Goal: Task Accomplishment & Management: Complete application form

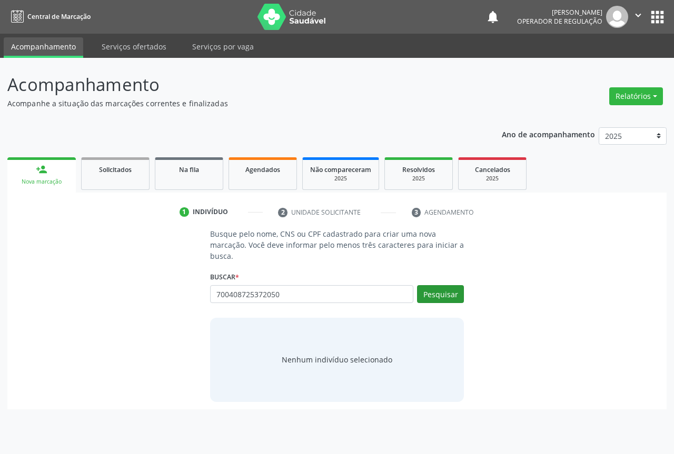
type input "700408725372050"
click at [434, 296] on button "Pesquisar" at bounding box center [440, 294] width 47 height 18
type input "700408725372050"
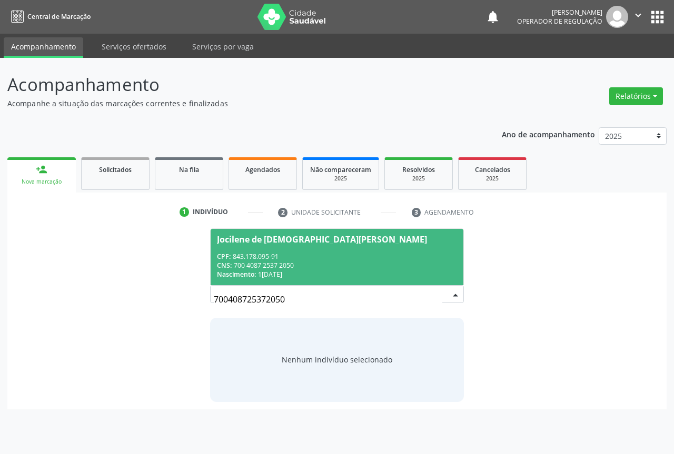
click at [289, 262] on div "CNS: 700 4087 2537 2050" at bounding box center [337, 265] width 240 height 9
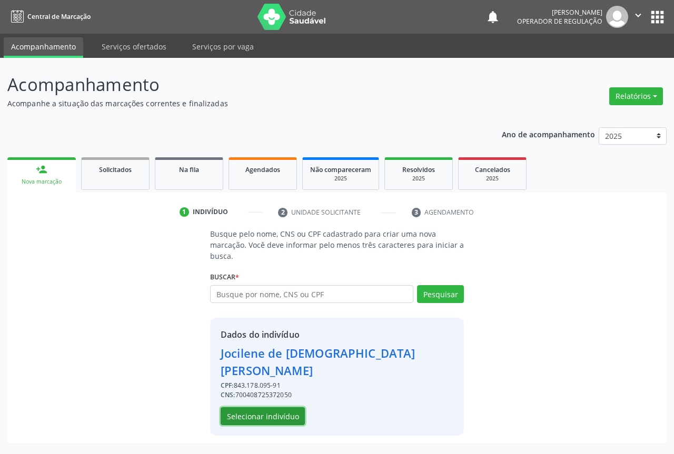
click at [261, 408] on button "Selecionar indivíduo" at bounding box center [263, 417] width 84 height 18
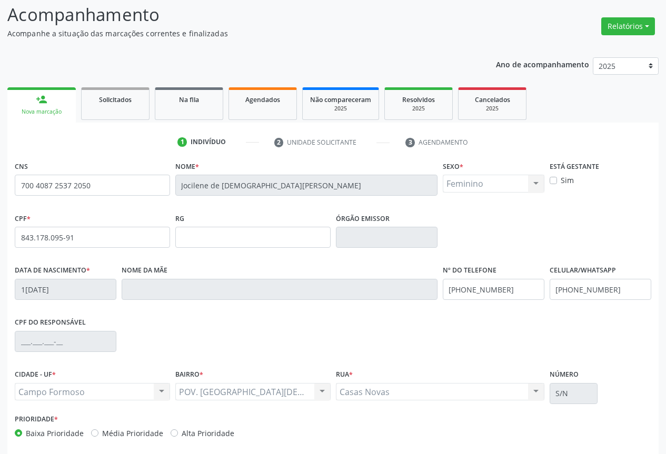
scroll to position [116, 0]
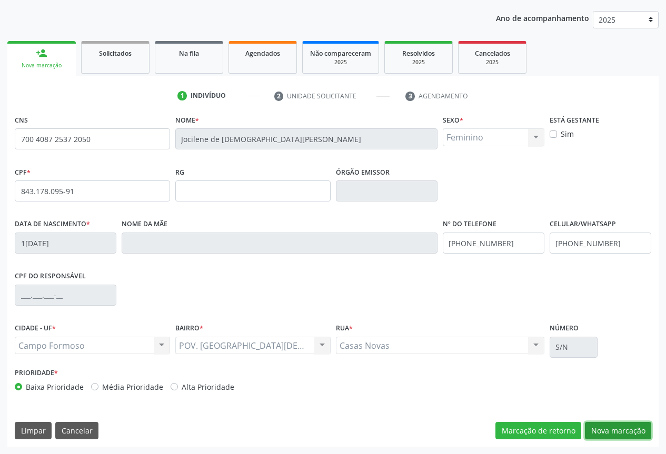
click at [610, 431] on button "Nova marcação" at bounding box center [618, 431] width 66 height 18
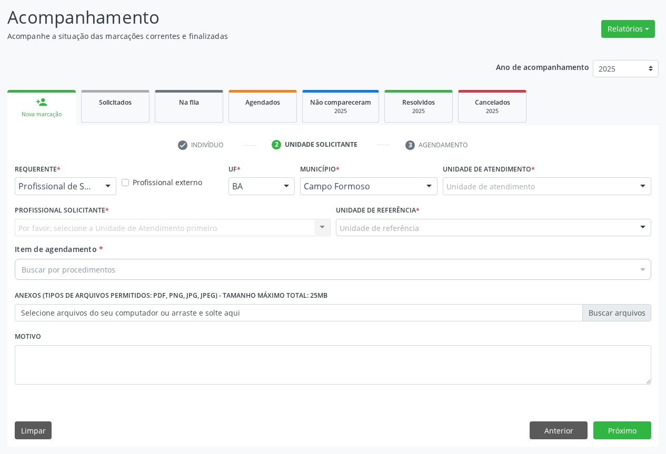
scroll to position [67, 0]
click at [106, 185] on div at bounding box center [108, 187] width 16 height 18
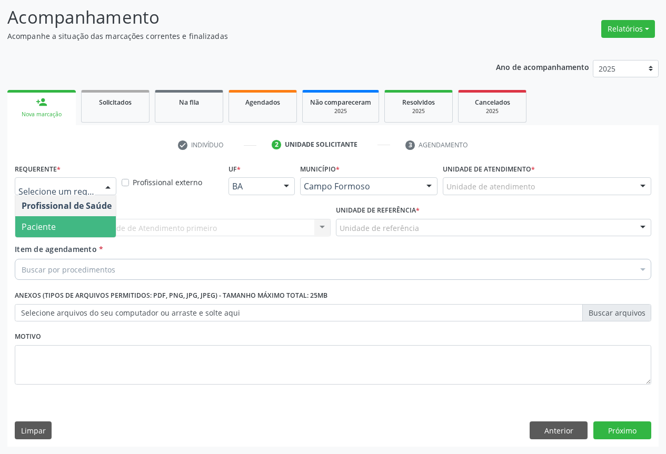
click at [97, 222] on span "Paciente" at bounding box center [66, 226] width 103 height 21
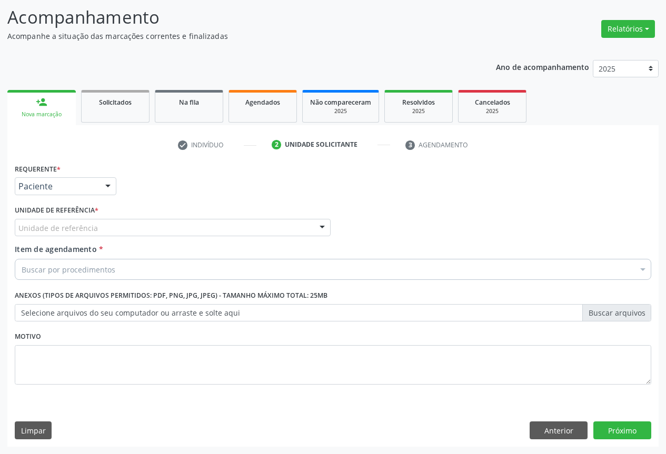
click at [120, 225] on div "Unidade de referência" at bounding box center [173, 228] width 316 height 18
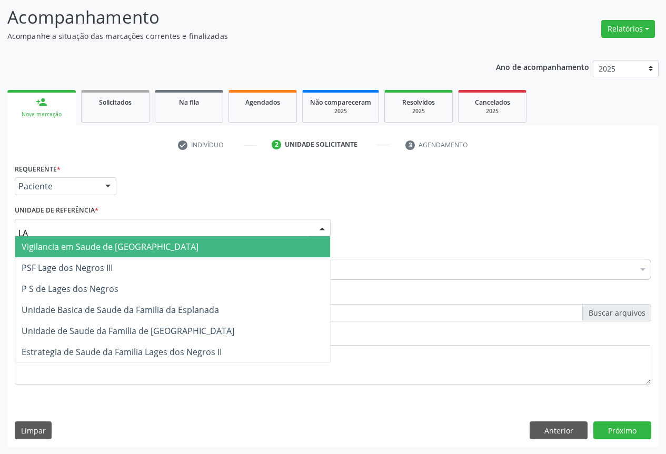
type input "LAG"
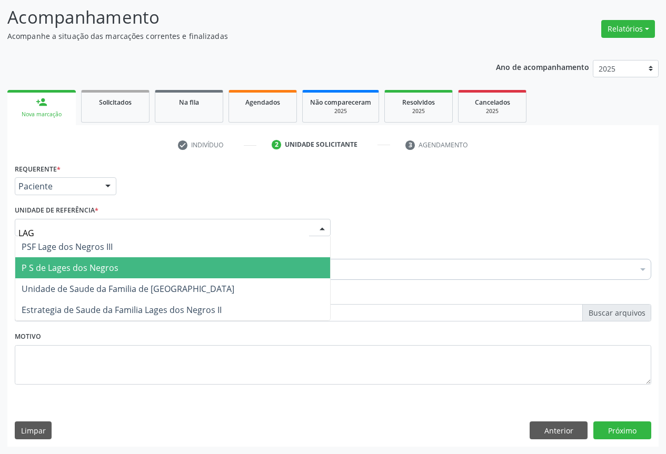
click at [105, 269] on span "P S de Lages dos Negros" at bounding box center [70, 268] width 97 height 12
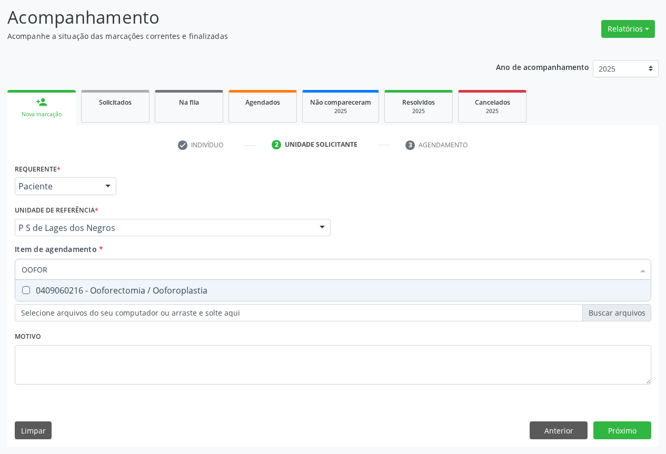
type input "OOFORE"
click at [112, 294] on div "0409060216 - Ooforectomia / Ooforoplastia" at bounding box center [333, 290] width 623 height 8
checkbox Ooforoplastia "true"
click at [613, 427] on div "Requerente * Paciente Profissional de Saúde Paciente Nenhum resultado encontrad…" at bounding box center [332, 304] width 651 height 286
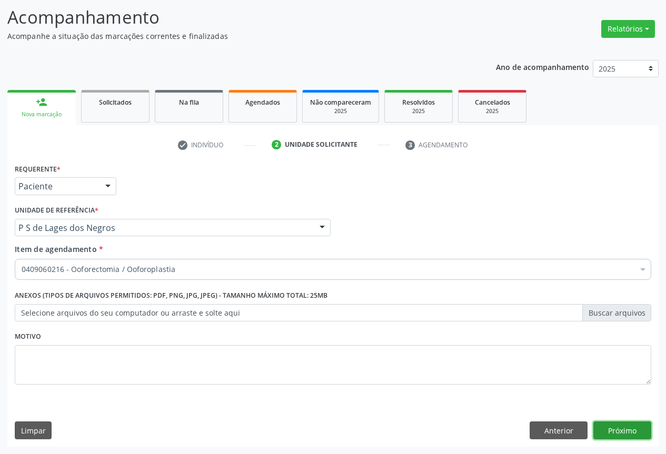
click at [622, 432] on button "Próximo" at bounding box center [622, 431] width 58 height 18
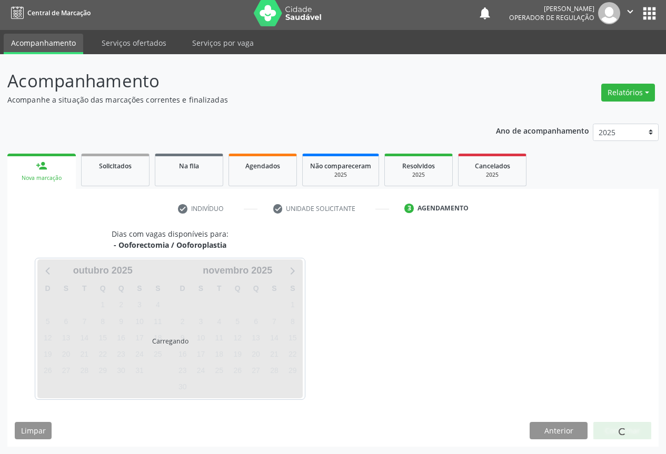
scroll to position [4, 0]
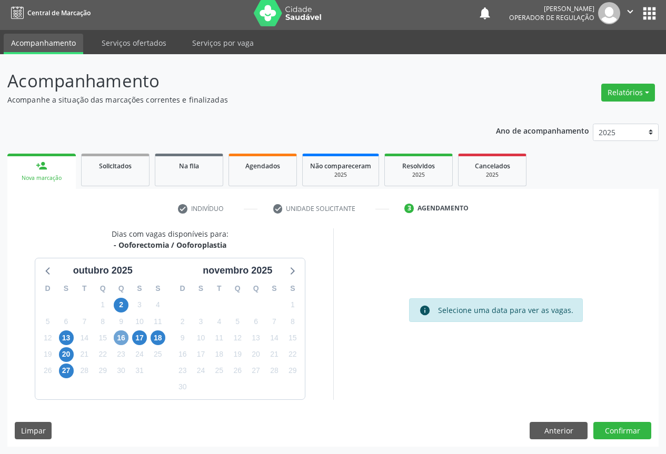
click at [118, 336] on span "16" at bounding box center [121, 338] width 15 height 15
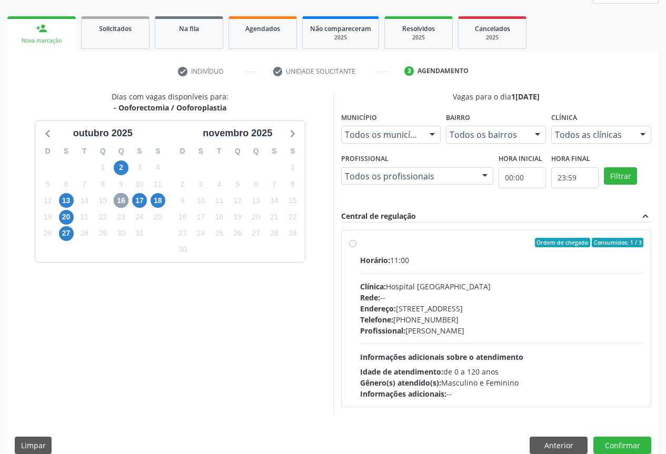
scroll to position [156, 0]
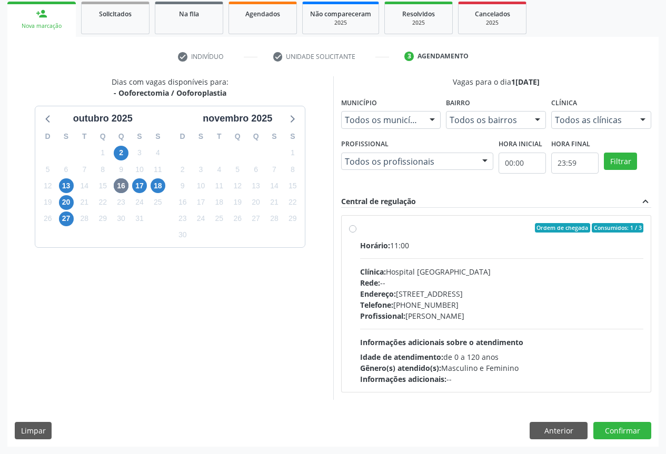
click at [360, 232] on label "Ordem de chegada Consumidos: 1 / 3 Horário: 11:00 Clínica: Hospital Sao Francis…" at bounding box center [502, 304] width 284 height 162
click at [351, 232] on input "Ordem de chegada Consumidos: 1 / 3 Horário: 11:00 Clínica: Hospital Sao Francis…" at bounding box center [352, 227] width 7 height 9
radio input "true"
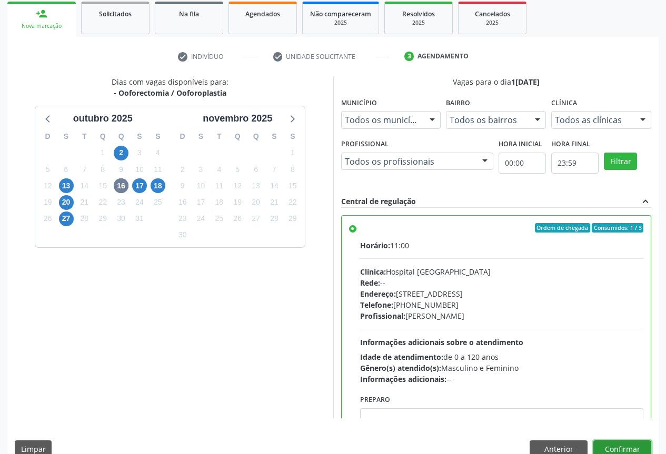
click at [626, 449] on button "Confirmar" at bounding box center [622, 450] width 58 height 18
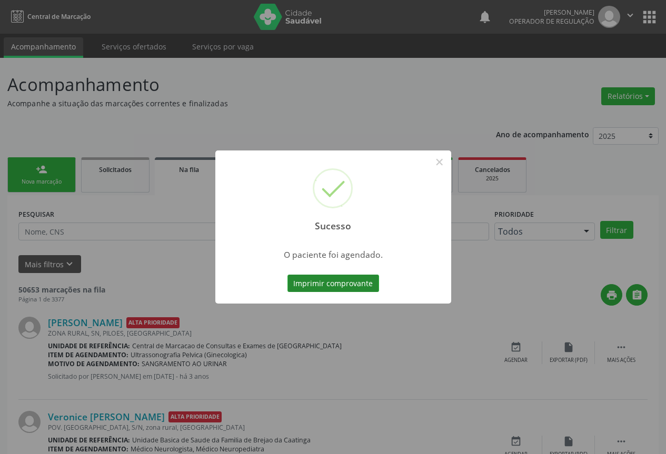
click at [316, 284] on button "Imprimir comprovante" at bounding box center [334, 284] width 92 height 18
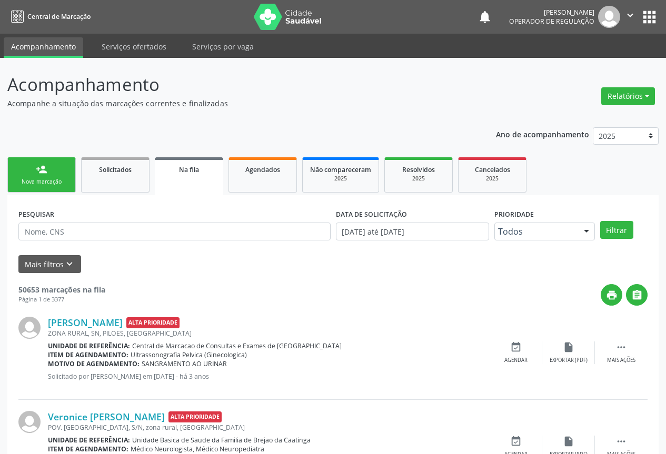
click at [55, 177] on link "person_add Nova marcação" at bounding box center [41, 174] width 68 height 35
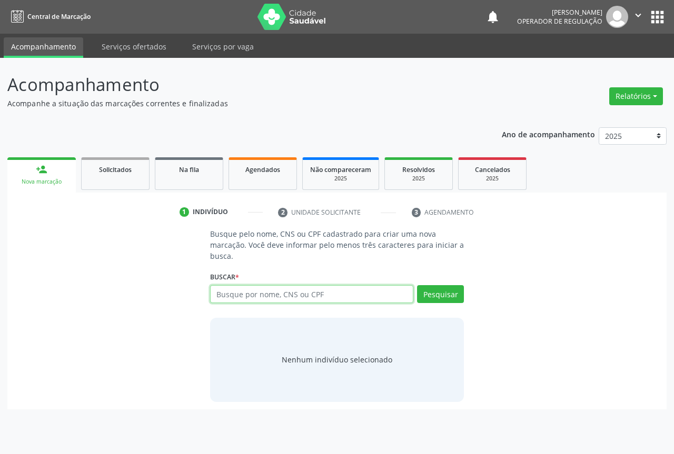
click at [230, 298] on input "text" at bounding box center [311, 294] width 203 height 18
type input "707003869106036"
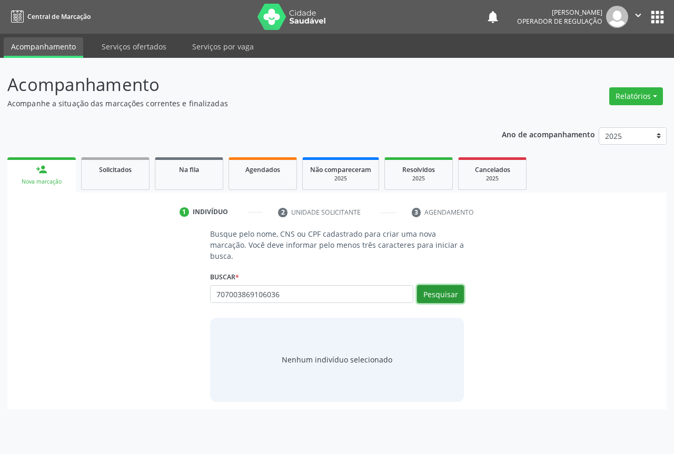
click at [437, 296] on button "Pesquisar" at bounding box center [440, 294] width 47 height 18
type input "707003869106036"
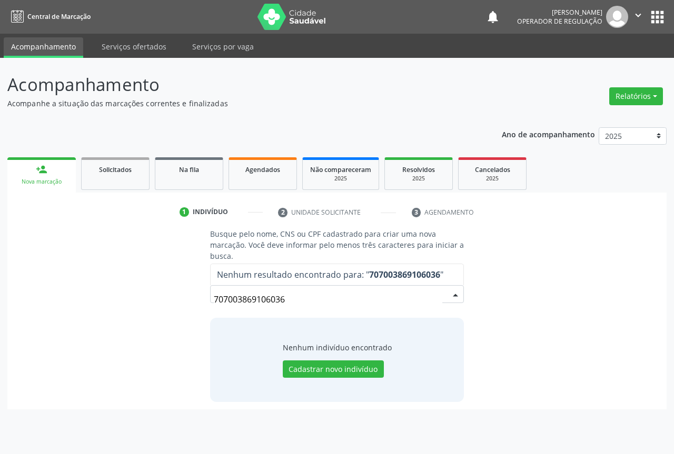
click at [228, 302] on input "707003869106036" at bounding box center [328, 299] width 229 height 21
click at [248, 300] on input "707003869106036" at bounding box center [328, 299] width 229 height 21
click at [269, 299] on input "707003869106036" at bounding box center [328, 299] width 229 height 21
click at [286, 299] on input "707003869106036" at bounding box center [328, 299] width 229 height 21
click at [248, 302] on input "707003869106036" at bounding box center [328, 299] width 229 height 21
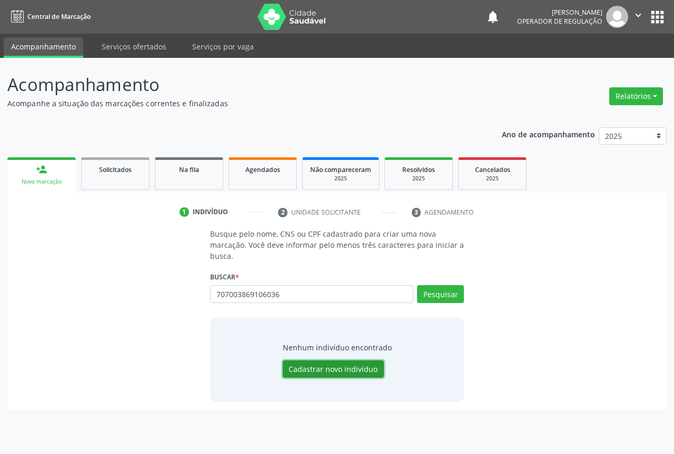
click at [312, 367] on button "Cadastrar novo indivíduo" at bounding box center [333, 370] width 101 height 18
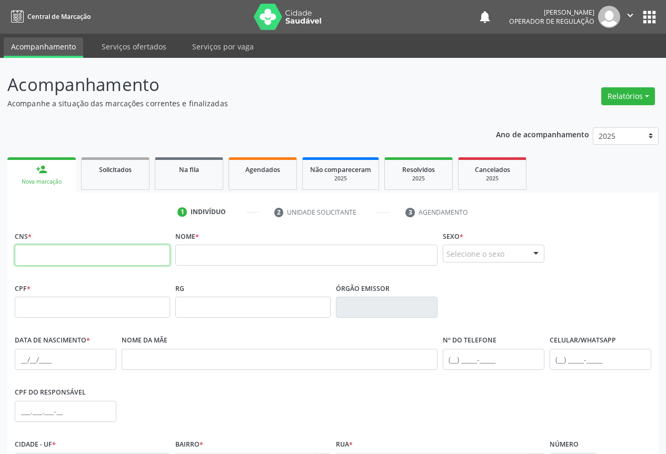
click at [118, 253] on input "text" at bounding box center [92, 255] width 155 height 21
type input "707 0038 6910 6036"
click at [207, 255] on input "text" at bounding box center [306, 255] width 262 height 21
type input "a"
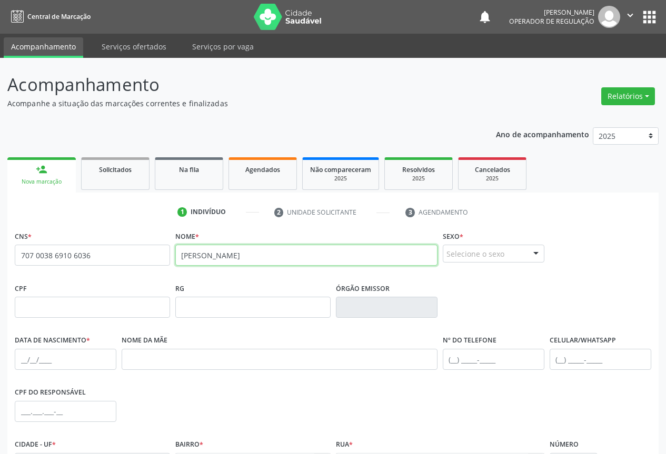
type input "LUCIANA GOMES CORREIA"
click at [535, 253] on div at bounding box center [536, 254] width 16 height 18
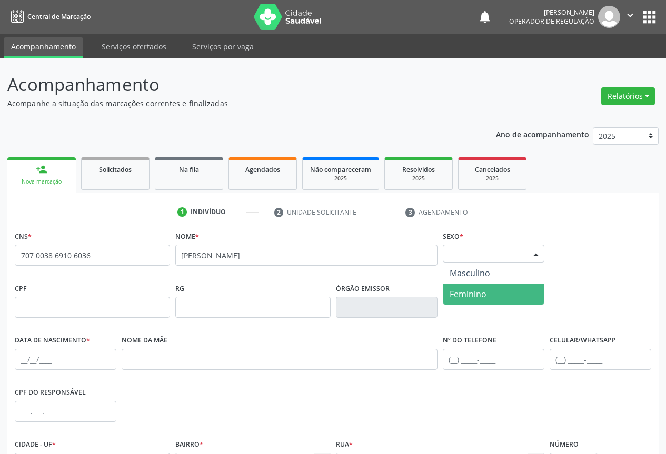
click at [467, 294] on span "Feminino" at bounding box center [468, 295] width 37 height 12
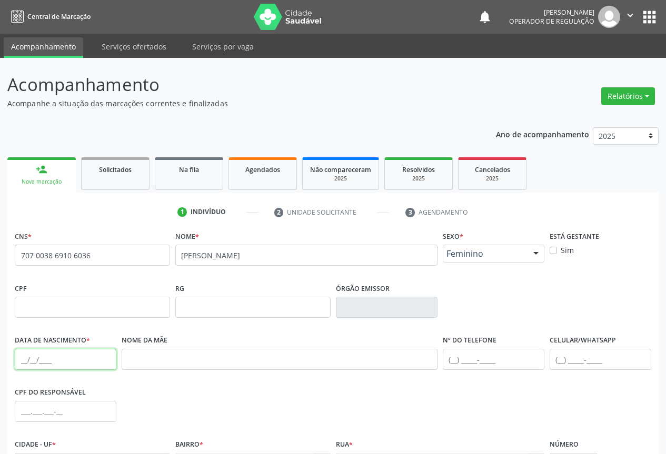
click at [23, 359] on input "text" at bounding box center [66, 359] width 102 height 21
type input "29/11/1987"
click at [559, 358] on input "text" at bounding box center [601, 359] width 102 height 21
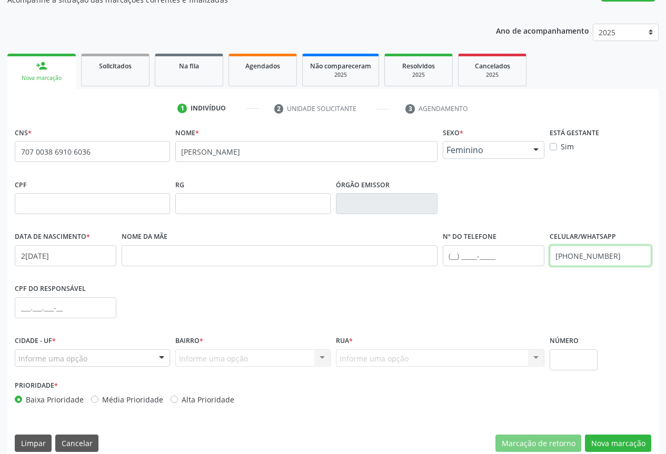
scroll to position [116, 0]
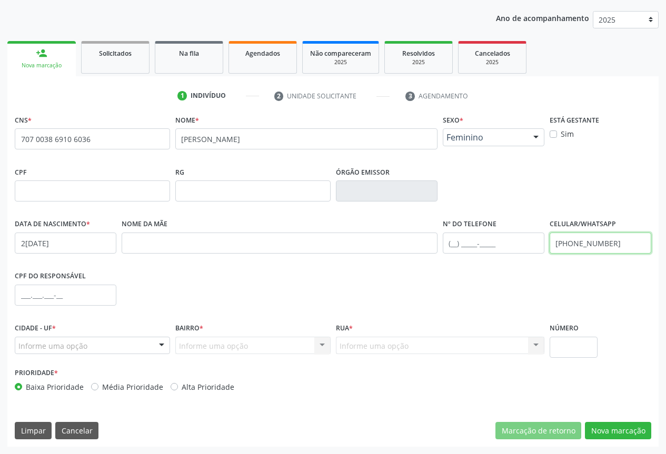
type input "(74) 99917-8571"
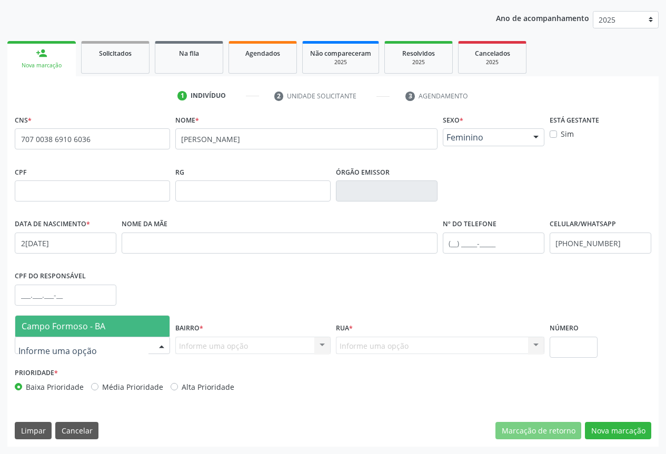
click at [160, 348] on div at bounding box center [162, 347] width 16 height 18
click at [87, 319] on span "Campo Formoso - BA" at bounding box center [92, 326] width 154 height 21
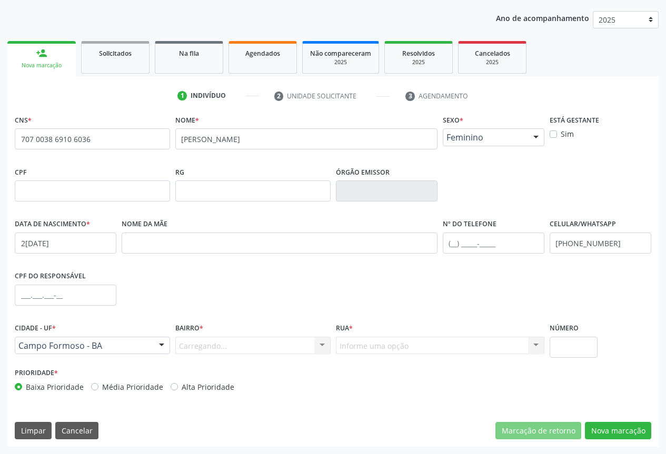
click at [191, 340] on div "Carregando... Nenhum resultado encontrado para: " " Nenhuma opção encontrada. D…" at bounding box center [252, 346] width 155 height 18
click at [322, 345] on div at bounding box center [322, 347] width 16 height 18
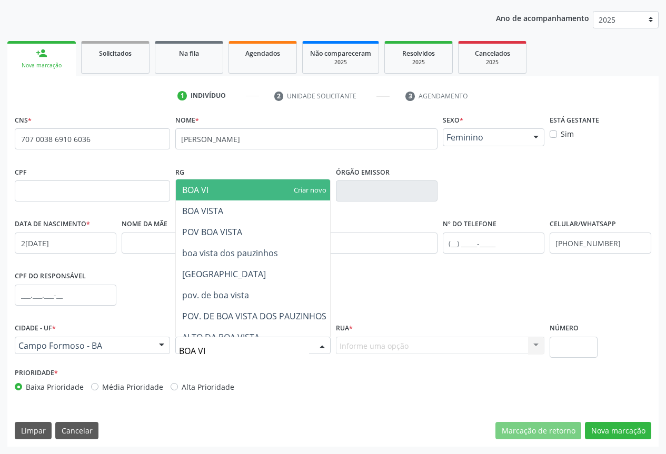
type input "BOA VIS"
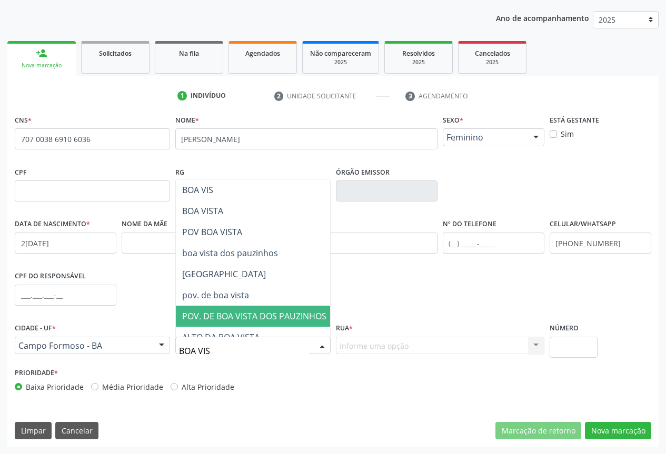
click at [255, 320] on span "POV. DE BOA VISTA DOS PAUZINHOS" at bounding box center [254, 317] width 144 height 12
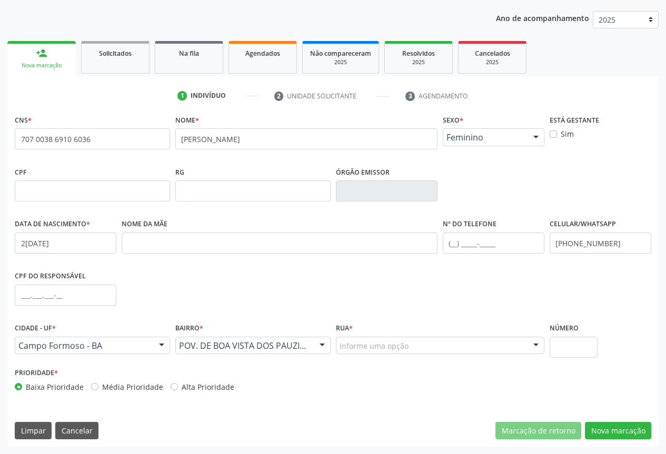
click at [536, 346] on div at bounding box center [536, 347] width 16 height 18
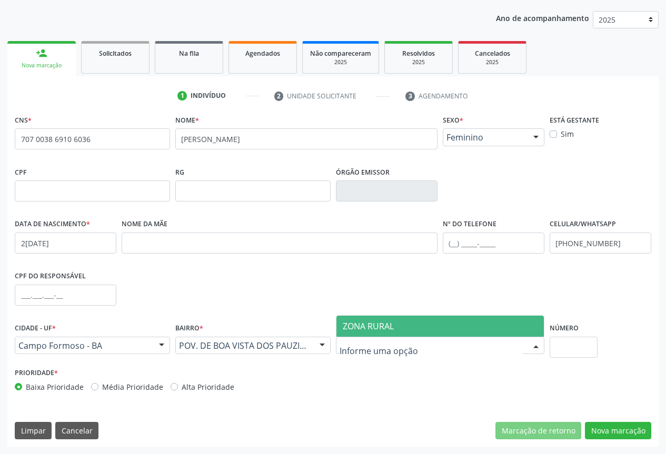
click at [381, 322] on span "ZONA RURAL" at bounding box center [368, 327] width 51 height 12
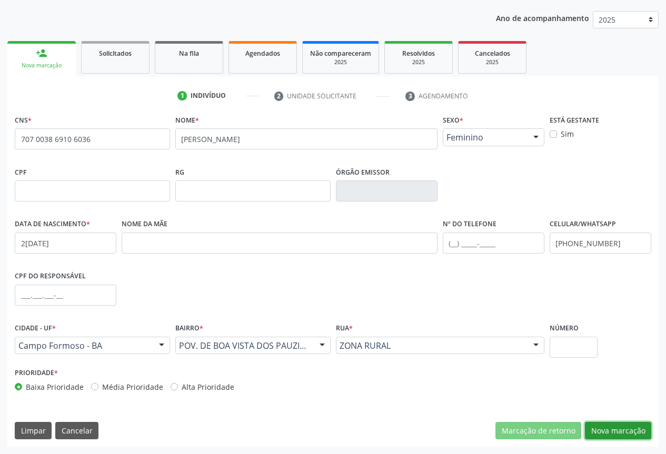
click at [605, 430] on button "Nova marcação" at bounding box center [618, 431] width 66 height 18
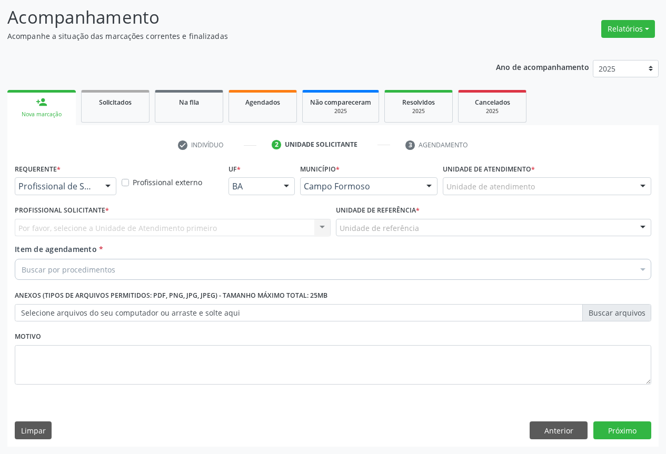
scroll to position [67, 0]
click at [106, 183] on div at bounding box center [108, 187] width 16 height 18
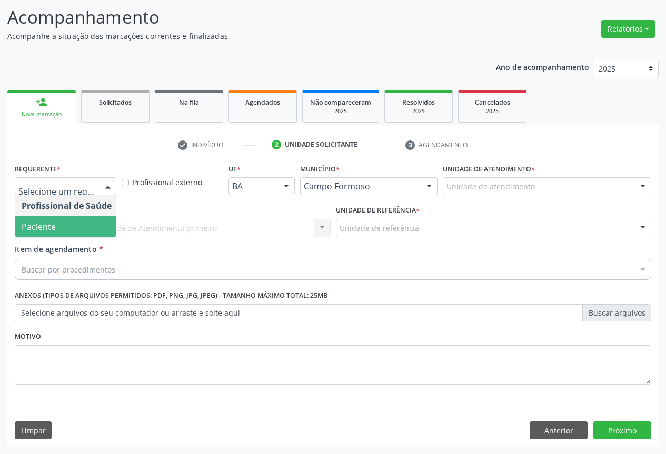
click at [62, 226] on span "Paciente" at bounding box center [66, 226] width 103 height 21
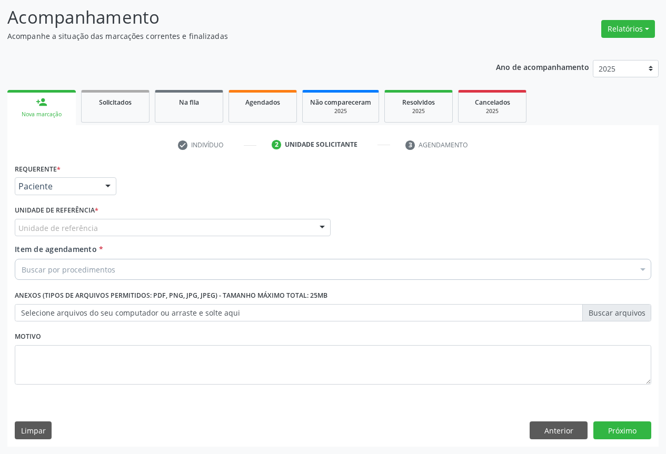
click at [67, 234] on div "Unidade de referência" at bounding box center [173, 228] width 316 height 18
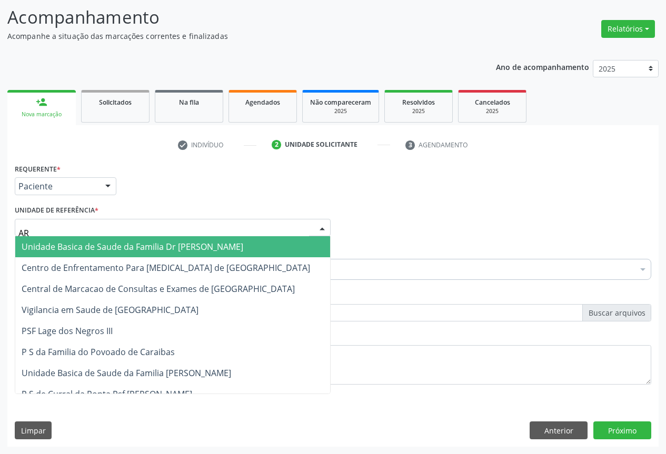
type input "ARA"
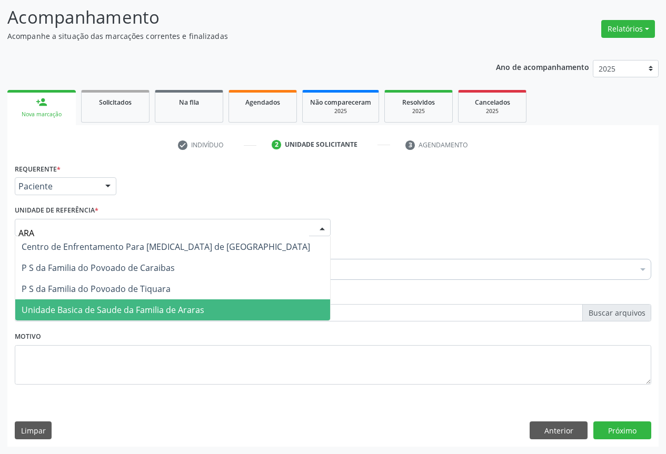
click at [63, 305] on span "Unidade Basica de Saude da Familia de Araras" at bounding box center [113, 310] width 183 height 12
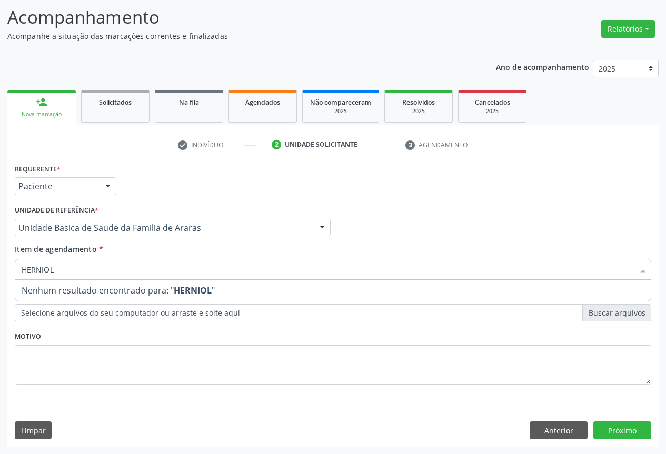
type input "HERNIOPL"
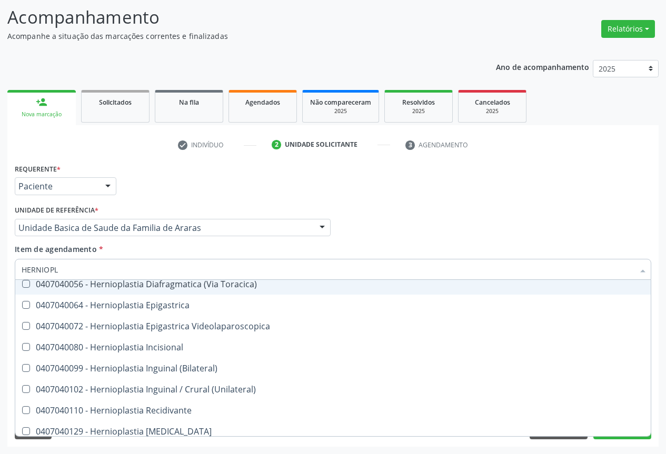
scroll to position [33, 0]
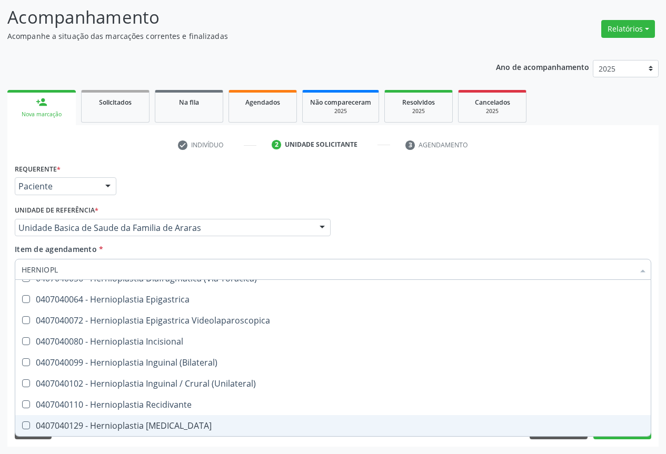
click at [165, 423] on div "0407040129 - Hernioplastia Umbilical" at bounding box center [333, 426] width 623 height 8
checkbox Umbilical "true"
click at [628, 439] on button "Próximo" at bounding box center [622, 431] width 58 height 18
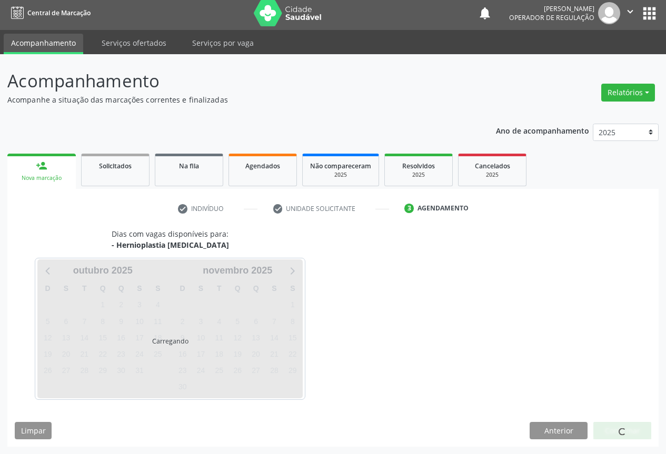
scroll to position [0, 0]
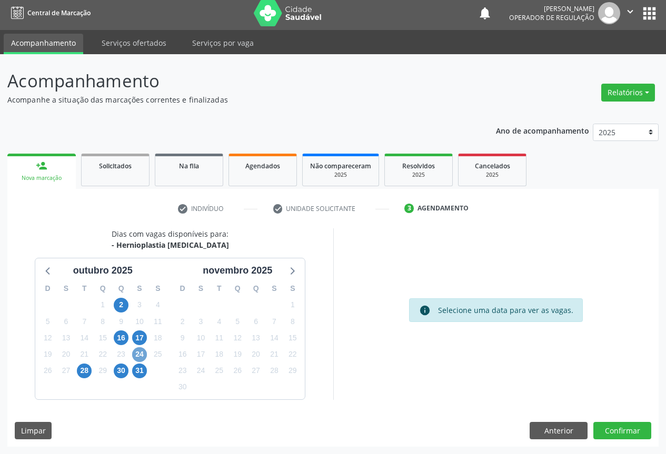
click at [136, 353] on span "24" at bounding box center [139, 355] width 15 height 15
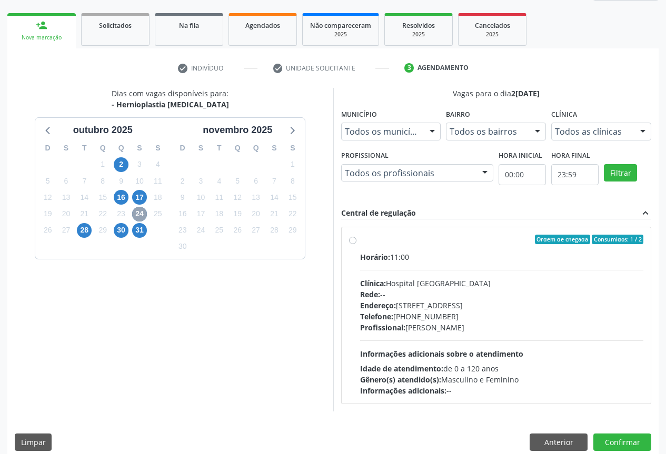
scroll to position [156, 0]
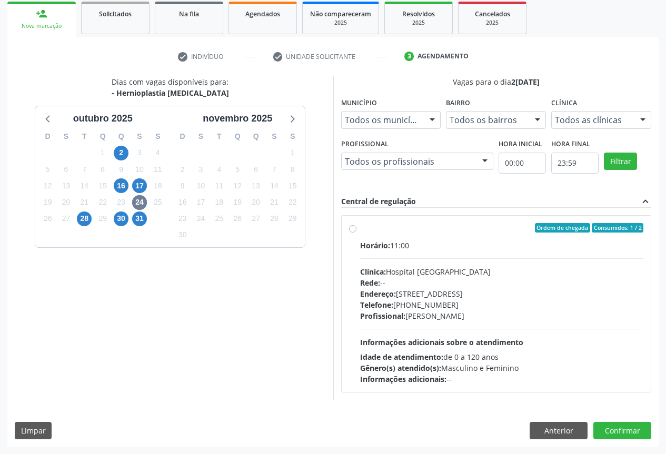
click at [360, 228] on label "Ordem de chegada Consumidos: 1 / 2 Horário: 11:00 Clínica: Hospital Sao Francis…" at bounding box center [502, 304] width 284 height 162
click at [353, 228] on input "Ordem de chegada Consumidos: 1 / 2 Horário: 11:00 Clínica: Hospital Sao Francis…" at bounding box center [352, 227] width 7 height 9
radio input "true"
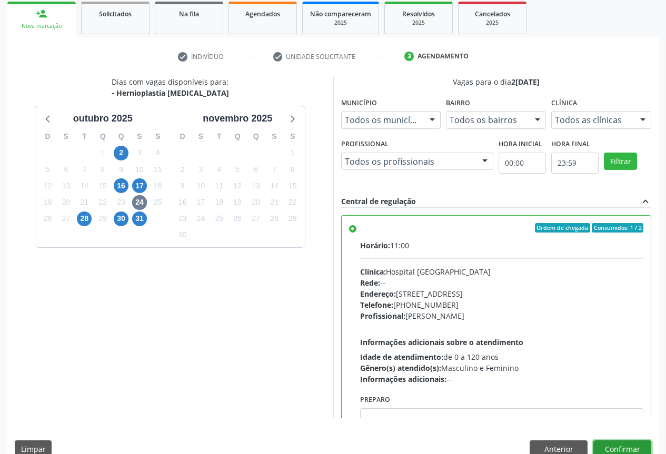
click at [629, 445] on button "Confirmar" at bounding box center [622, 450] width 58 height 18
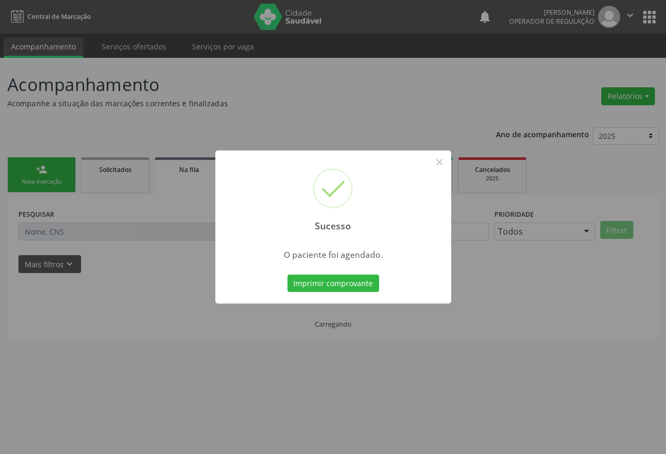
scroll to position [0, 0]
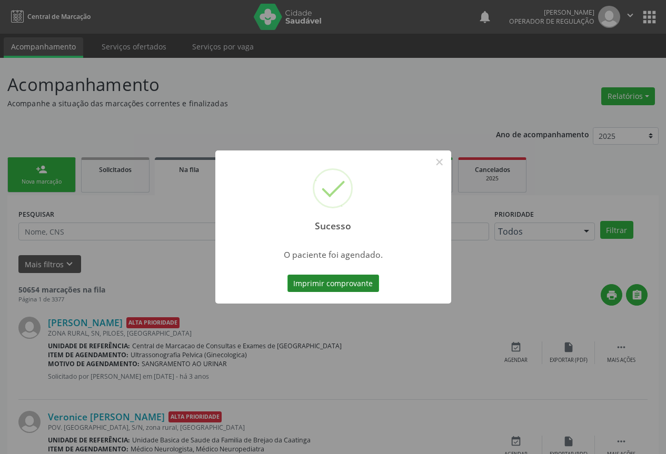
click at [348, 285] on button "Imprimir comprovante" at bounding box center [334, 284] width 92 height 18
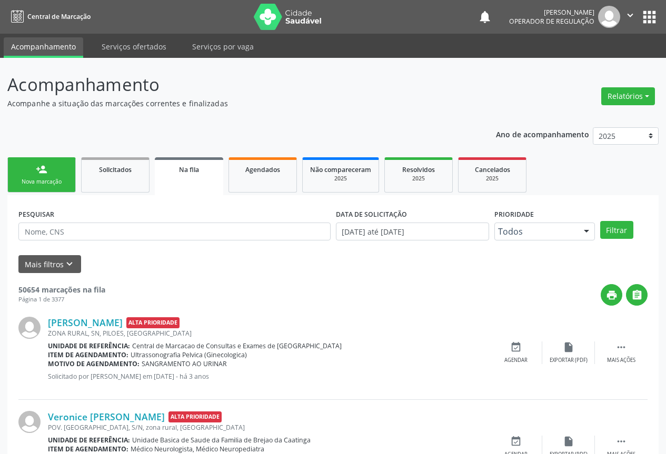
click at [48, 183] on div "Nova marcação" at bounding box center [41, 182] width 53 height 8
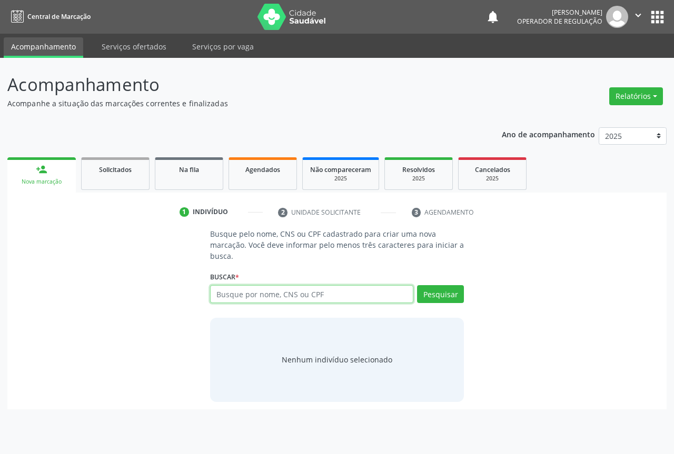
click at [206, 292] on div "Busque pelo nome, CNS ou CPF cadastrado para criar uma nova marcação. Você deve…" at bounding box center [337, 315] width 269 height 173
type input "706407109451380"
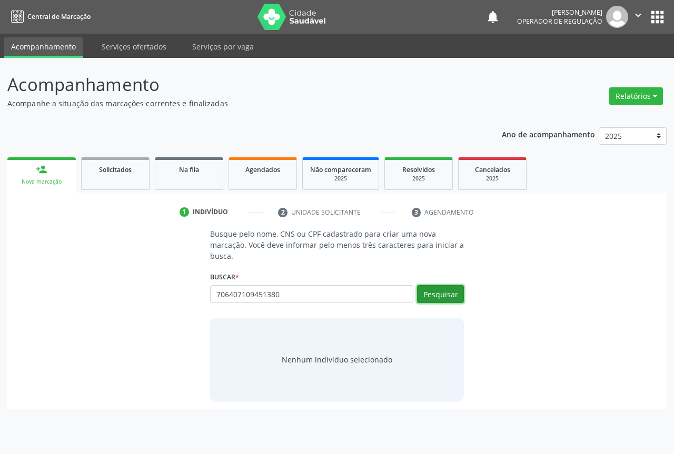
click at [440, 298] on button "Pesquisar" at bounding box center [440, 294] width 47 height 18
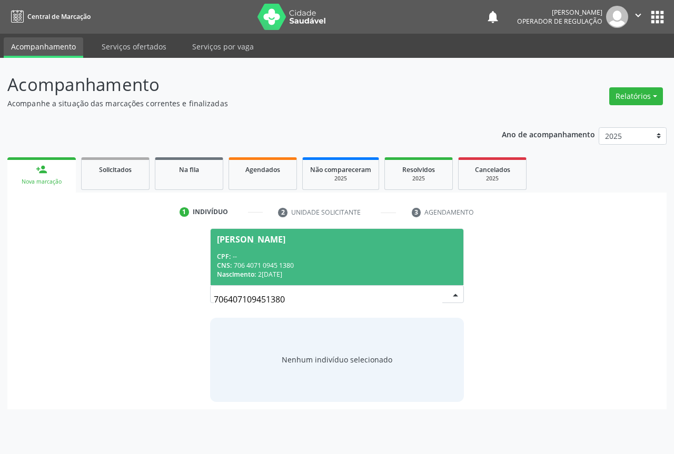
click at [277, 247] on span "Maria Eunice Silva Lopes CPF: -- CNS: 706 4071 0945 1380 Nascimento: 23/12/1957" at bounding box center [337, 257] width 253 height 56
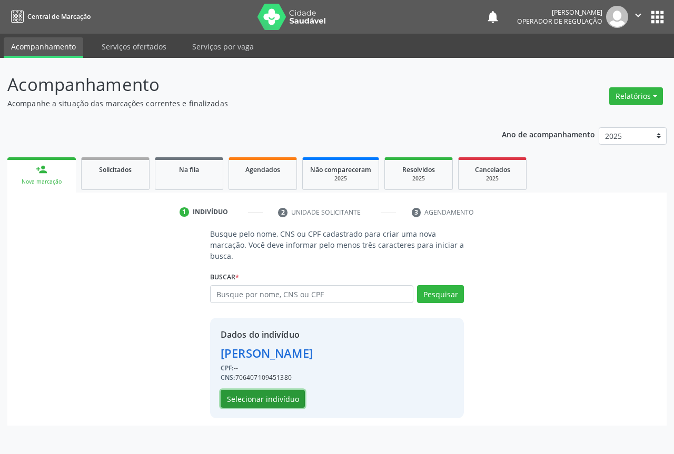
click at [257, 398] on button "Selecionar indivíduo" at bounding box center [263, 399] width 84 height 18
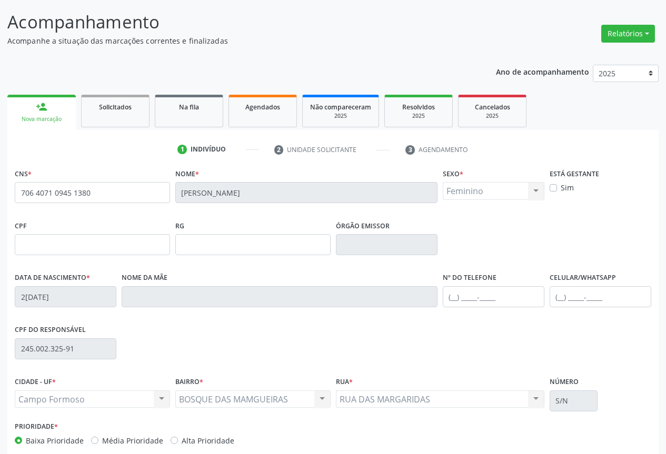
scroll to position [87, 0]
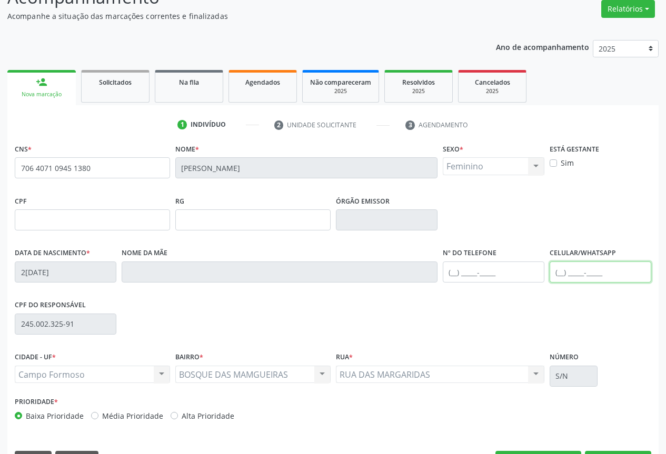
click at [559, 274] on input "text" at bounding box center [601, 272] width 102 height 21
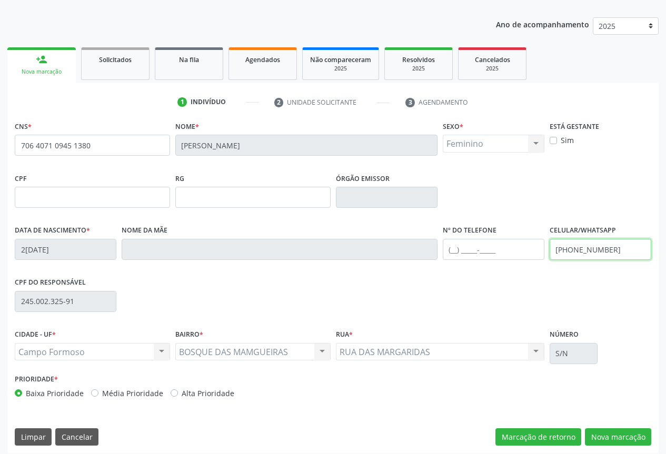
scroll to position [116, 0]
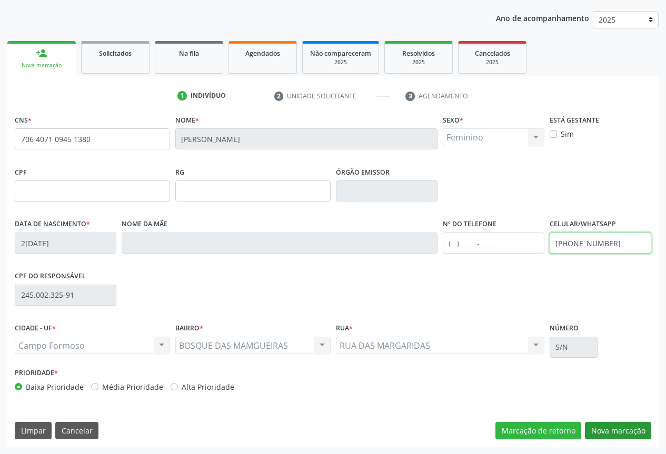
type input "(74) 99161-0817"
click at [604, 432] on button "Nova marcação" at bounding box center [618, 431] width 66 height 18
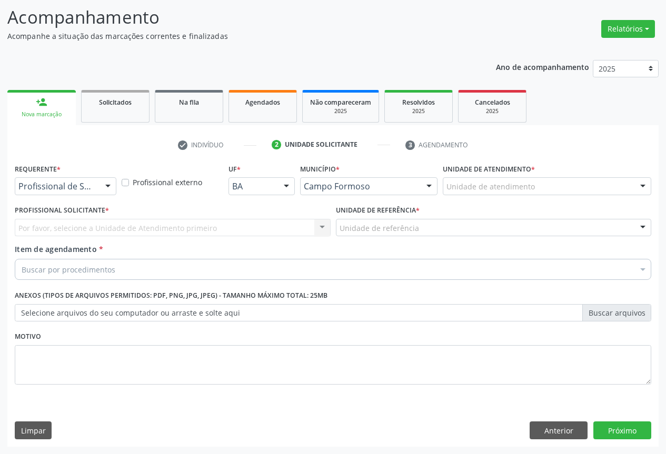
scroll to position [67, 0]
click at [107, 184] on div at bounding box center [108, 187] width 16 height 18
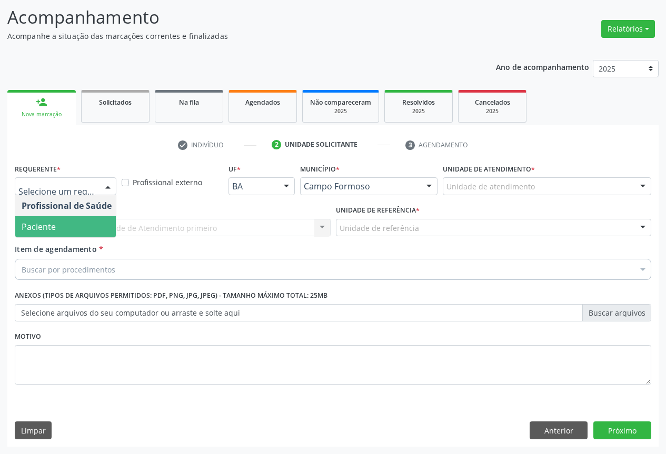
click at [37, 225] on span "Paciente" at bounding box center [39, 227] width 34 height 12
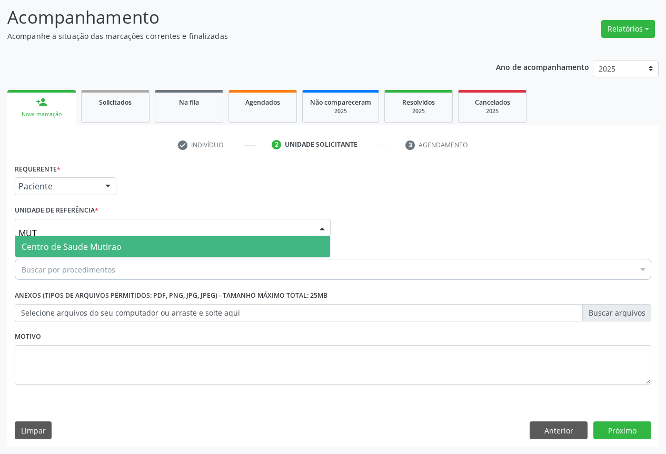
type input "MUTI"
click at [84, 245] on span "Centro de Saude Mutirao" at bounding box center [72, 247] width 100 height 12
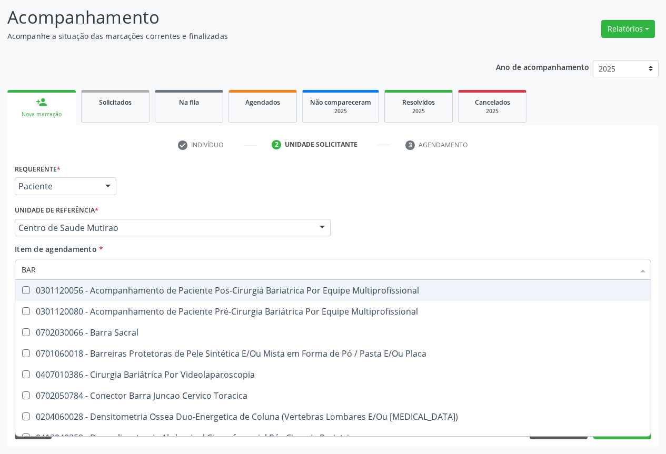
type input "BART"
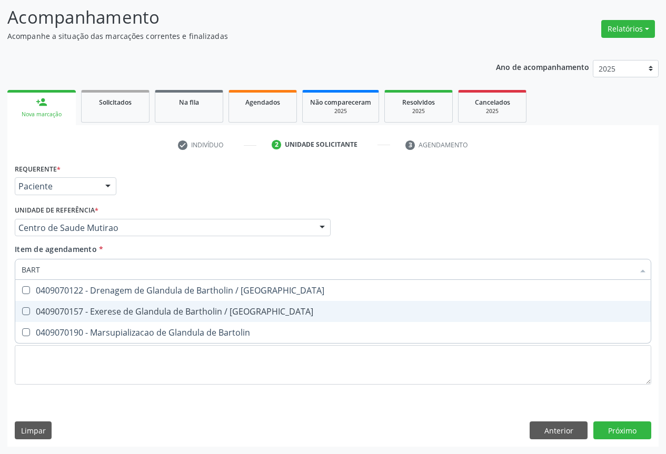
click at [138, 309] on div "0409070157 - Exerese de Glandula de Bartholin / Skene" at bounding box center [333, 312] width 623 height 8
checkbox Skene "true"
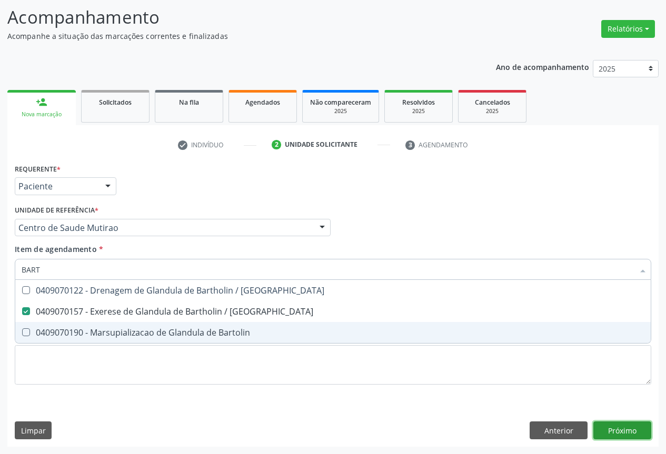
click at [623, 430] on div "Requerente * Paciente Profissional de Saúde Paciente Nenhum resultado encontrad…" at bounding box center [332, 304] width 651 height 286
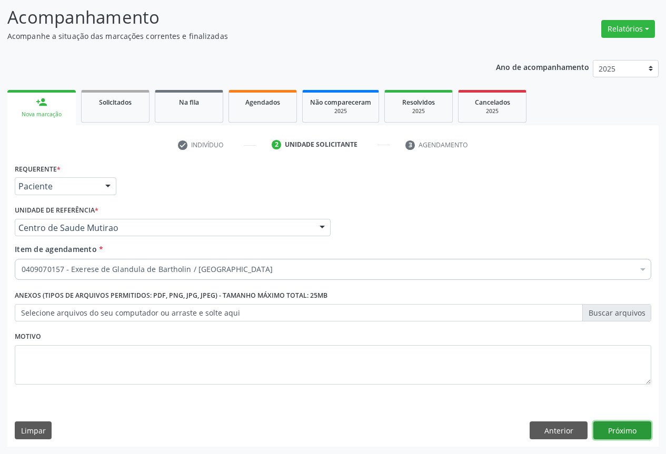
click at [623, 430] on button "Próximo" at bounding box center [622, 431] width 58 height 18
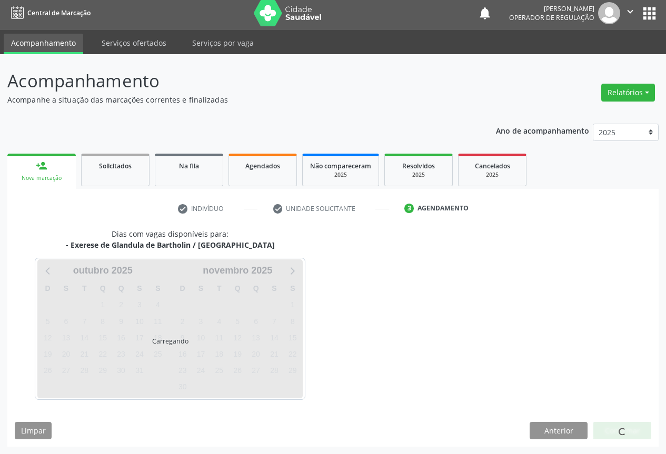
scroll to position [4, 0]
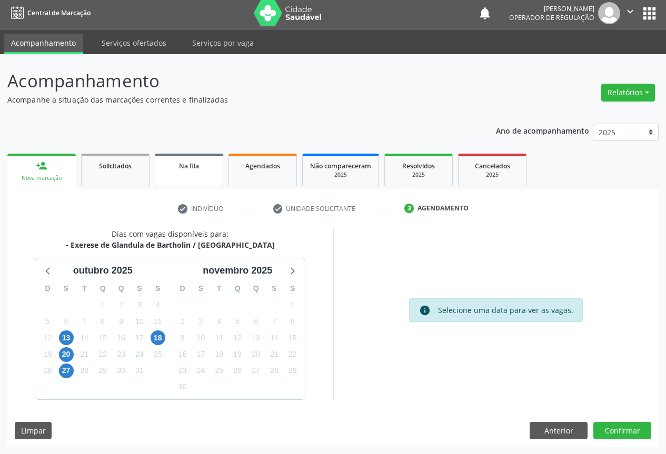
click at [188, 172] on link "Na fila" at bounding box center [189, 170] width 68 height 33
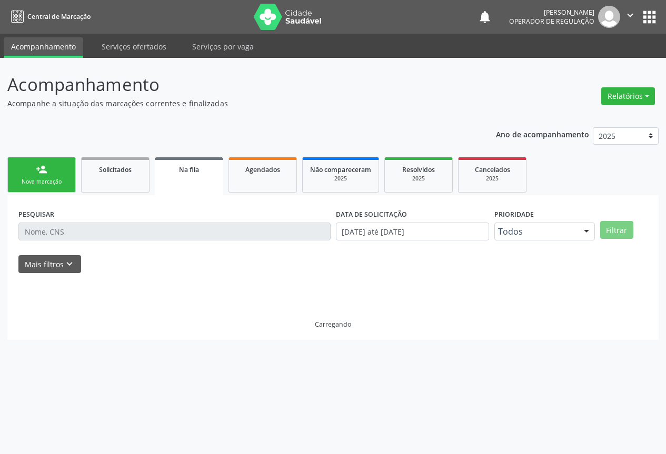
scroll to position [0, 0]
click at [40, 179] on div "Nova marcação" at bounding box center [41, 182] width 53 height 8
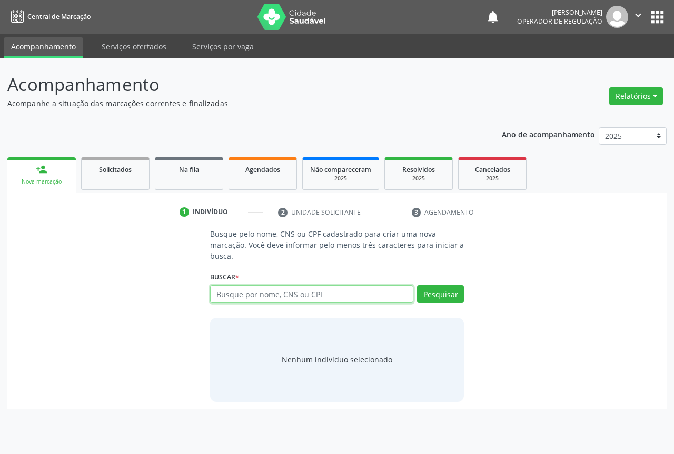
drag, startPoint x: 254, startPoint y: 302, endPoint x: 229, endPoint y: 288, distance: 29.2
click at [253, 300] on input "text" at bounding box center [311, 294] width 203 height 18
type input "706407109451380"
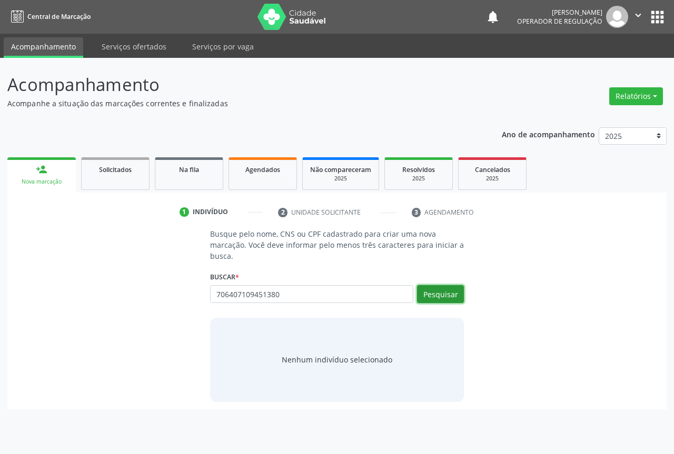
click at [441, 293] on button "Pesquisar" at bounding box center [440, 294] width 47 height 18
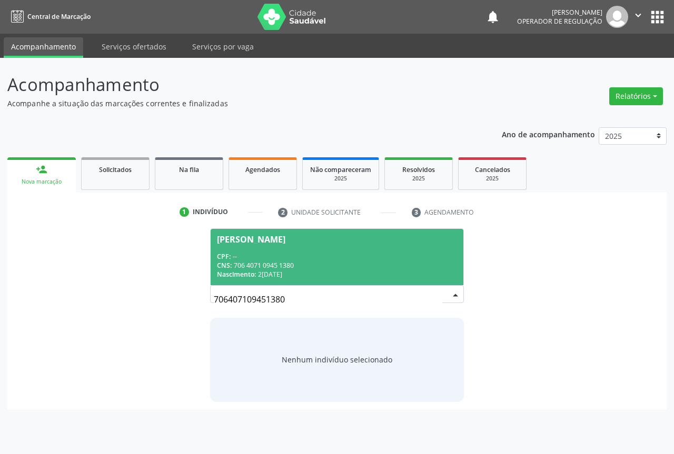
click at [303, 232] on span "Maria Eunice Silva Lopes CPF: -- CNS: 706 4071 0945 1380 Nascimento: 23/12/1957" at bounding box center [337, 257] width 253 height 56
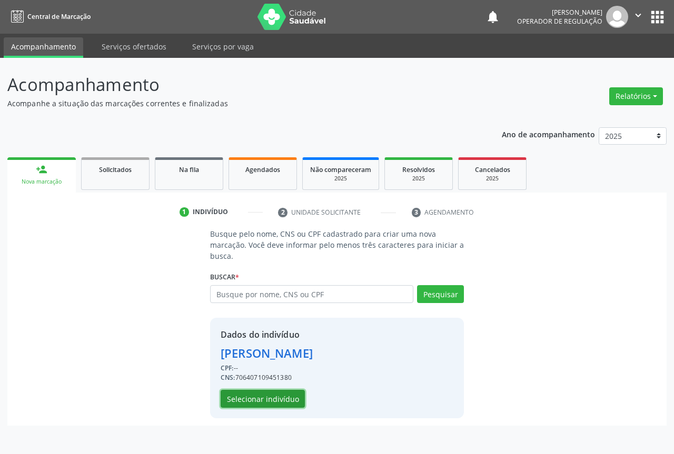
click at [258, 395] on button "Selecionar indivíduo" at bounding box center [263, 399] width 84 height 18
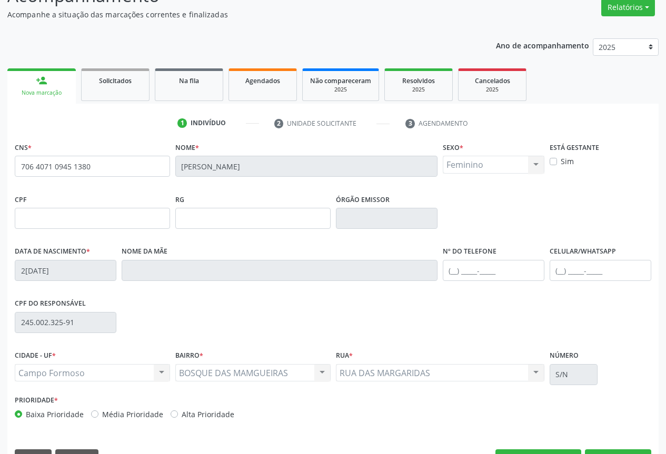
scroll to position [116, 0]
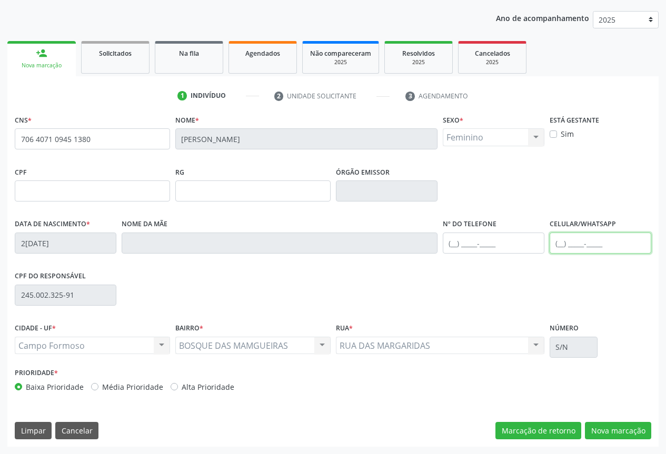
click at [558, 242] on input "text" at bounding box center [601, 243] width 102 height 21
type input "(74) 99161-0817"
click at [600, 427] on button "Nova marcação" at bounding box center [618, 431] width 66 height 18
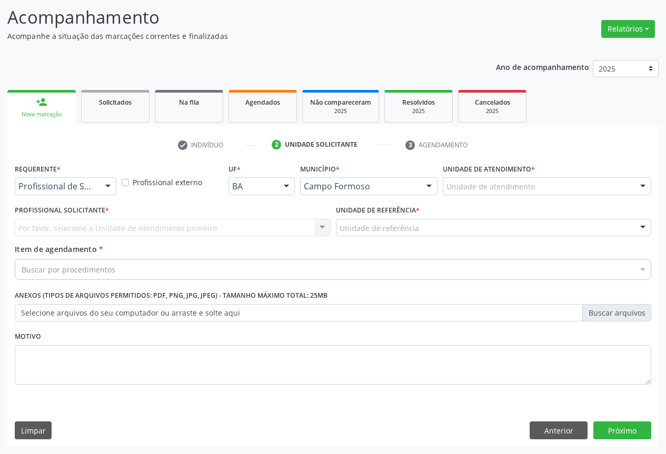
scroll to position [67, 0]
click at [107, 186] on div at bounding box center [108, 187] width 16 height 18
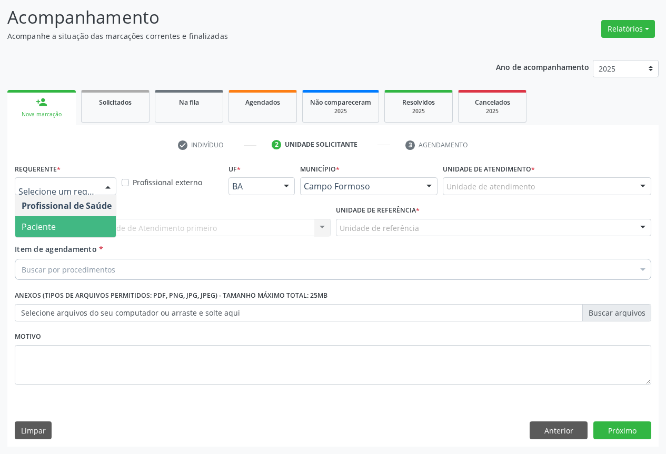
click at [55, 225] on span "Paciente" at bounding box center [66, 226] width 103 height 21
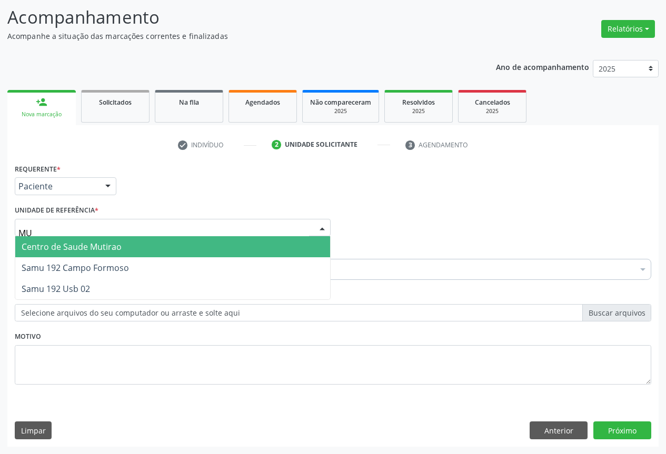
type input "MUT"
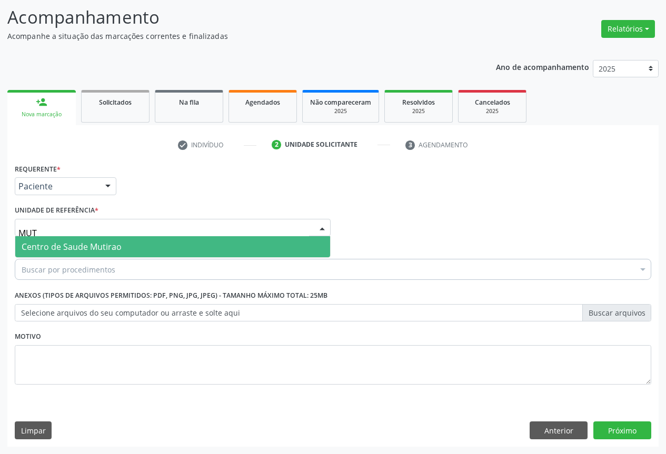
click at [86, 249] on span "Centro de Saude Mutirao" at bounding box center [72, 247] width 100 height 12
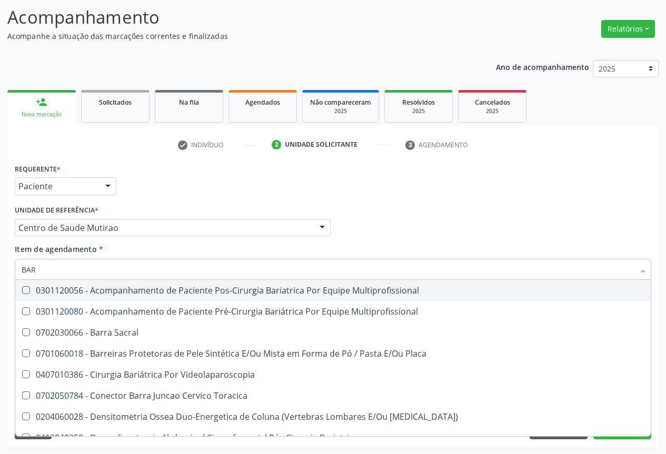
type input "BART"
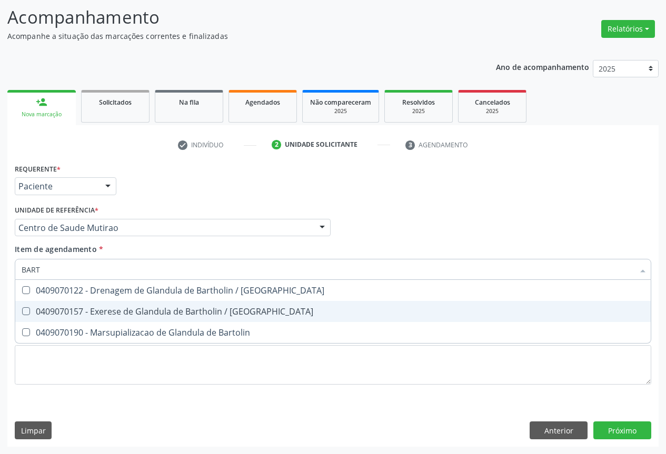
click at [142, 313] on div "0409070157 - Exerese de Glandula de Bartholin / Skene" at bounding box center [333, 312] width 623 height 8
checkbox Skene "true"
click at [615, 430] on div "Requerente * Paciente Profissional de Saúde Paciente Nenhum resultado encontrad…" at bounding box center [332, 304] width 651 height 286
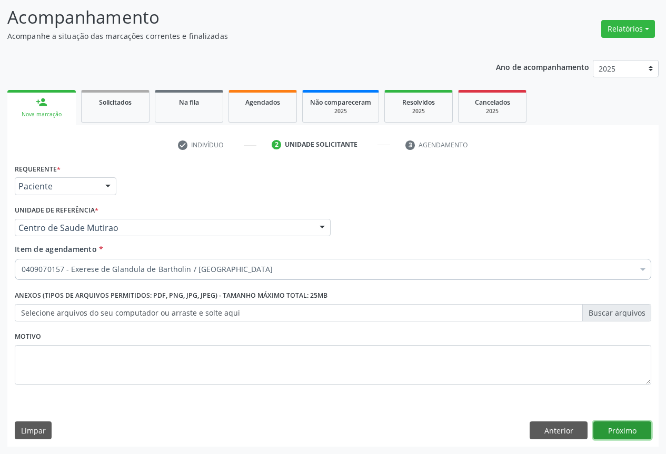
click at [620, 432] on button "Próximo" at bounding box center [622, 431] width 58 height 18
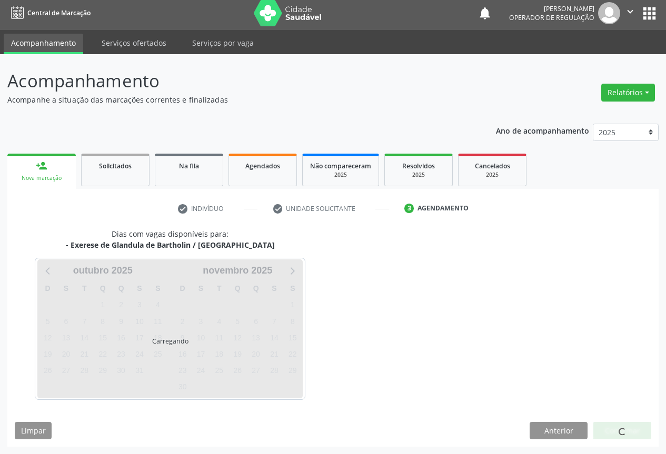
scroll to position [4, 0]
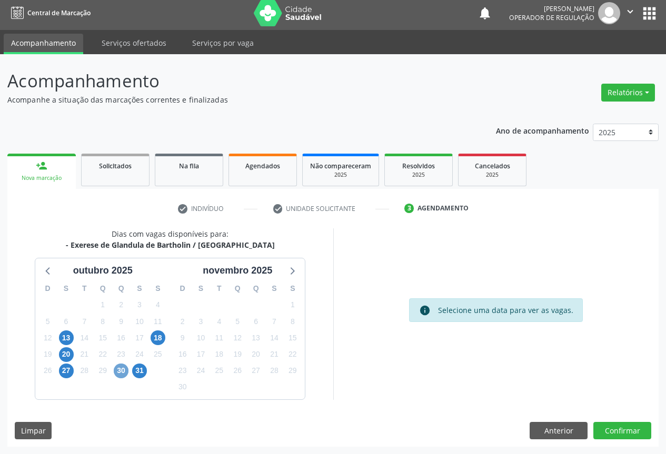
click at [121, 370] on span "30" at bounding box center [121, 371] width 15 height 15
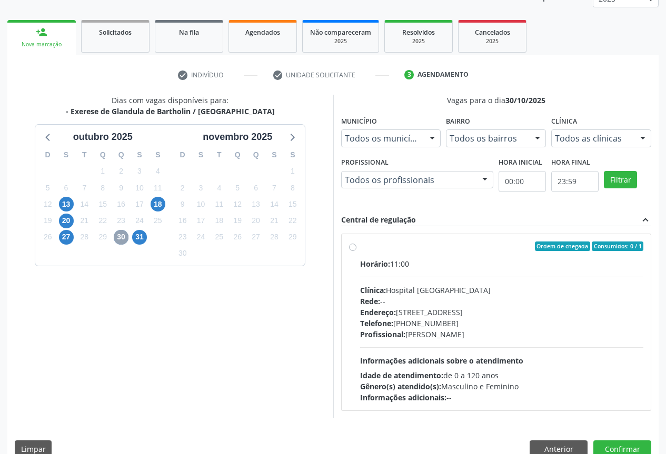
scroll to position [156, 0]
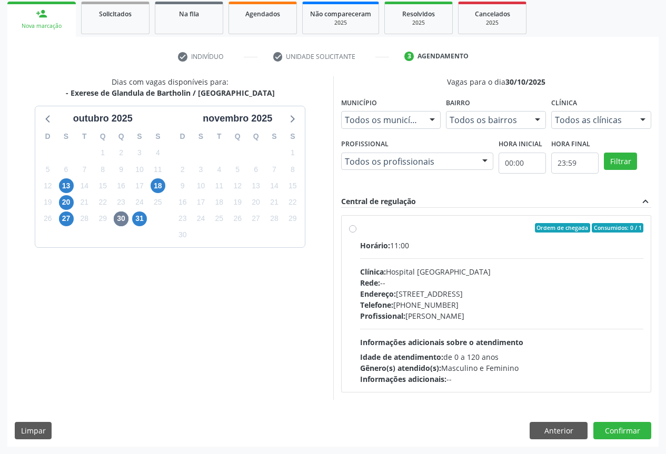
click at [360, 226] on label "Ordem de chegada Consumidos: 0 / 1 Horário: 11:00 Clínica: Hospital Sao Francis…" at bounding box center [502, 304] width 284 height 162
click at [351, 226] on input "Ordem de chegada Consumidos: 0 / 1 Horário: 11:00 Clínica: Hospital Sao Francis…" at bounding box center [352, 227] width 7 height 9
radio input "true"
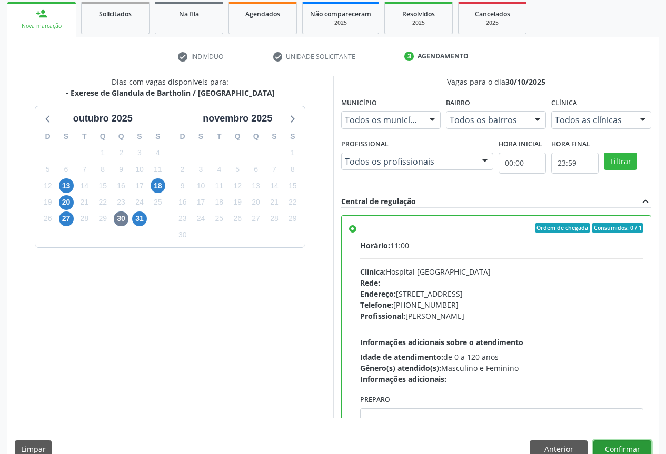
click at [611, 448] on button "Confirmar" at bounding box center [622, 450] width 58 height 18
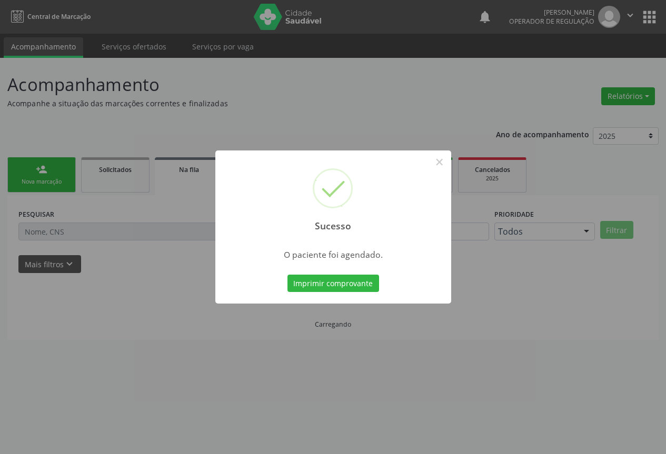
scroll to position [0, 0]
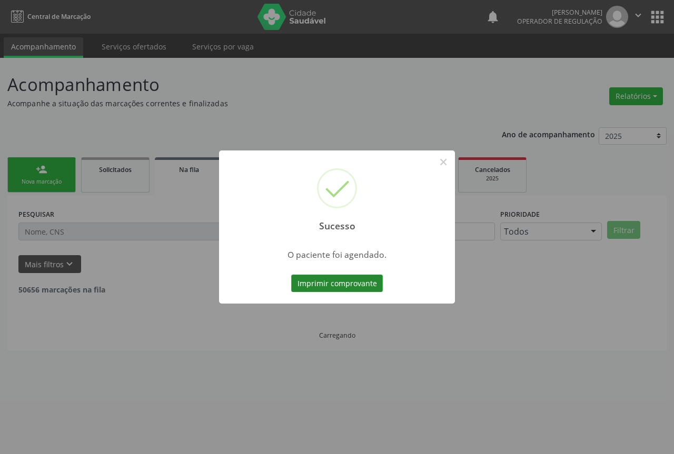
click at [313, 286] on button "Imprimir comprovante" at bounding box center [337, 284] width 92 height 18
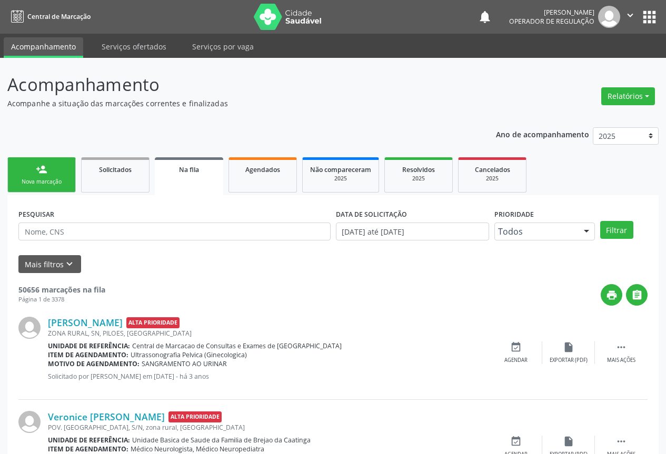
click at [52, 182] on div "Nova marcação" at bounding box center [41, 182] width 53 height 8
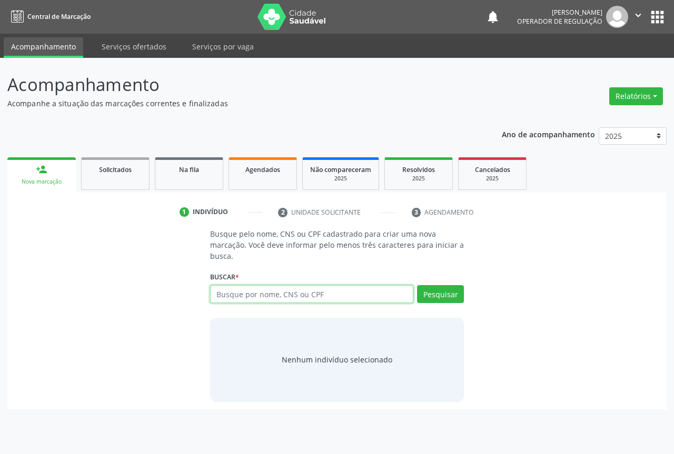
drag, startPoint x: 243, startPoint y: 293, endPoint x: 237, endPoint y: 294, distance: 5.9
click at [239, 294] on input "text" at bounding box center [311, 294] width 203 height 18
type input "703002823523374"
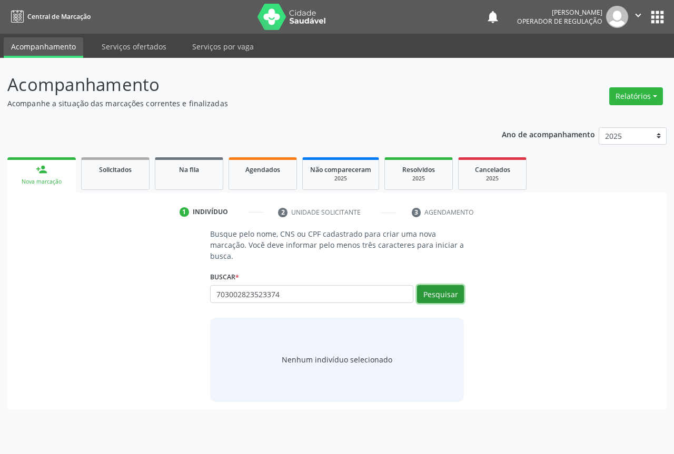
click at [423, 298] on button "Pesquisar" at bounding box center [440, 294] width 47 height 18
type input "703002823523374"
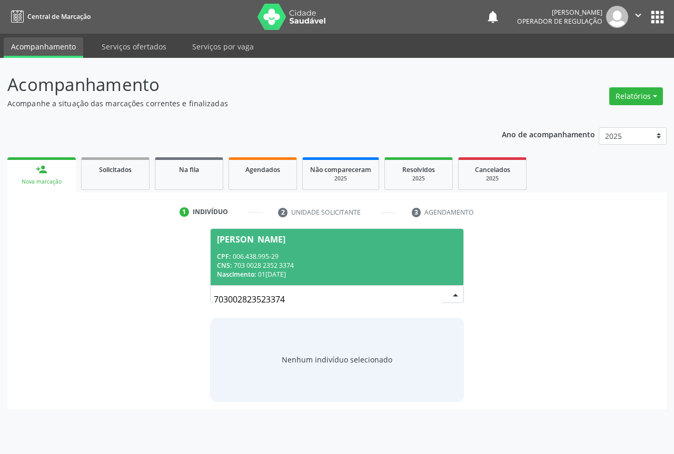
click at [227, 238] on div "Jusceleide Silva Carneiro" at bounding box center [251, 239] width 68 height 8
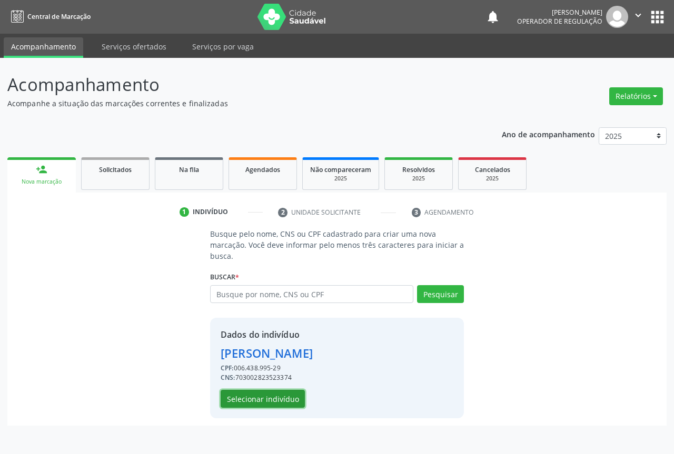
click at [262, 400] on button "Selecionar indivíduo" at bounding box center [263, 399] width 84 height 18
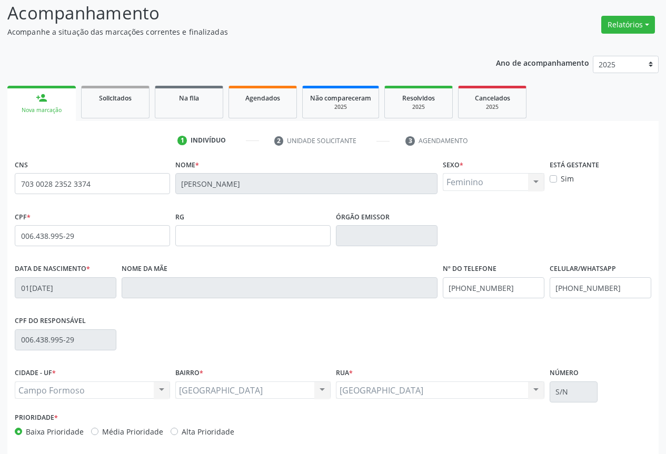
scroll to position [116, 0]
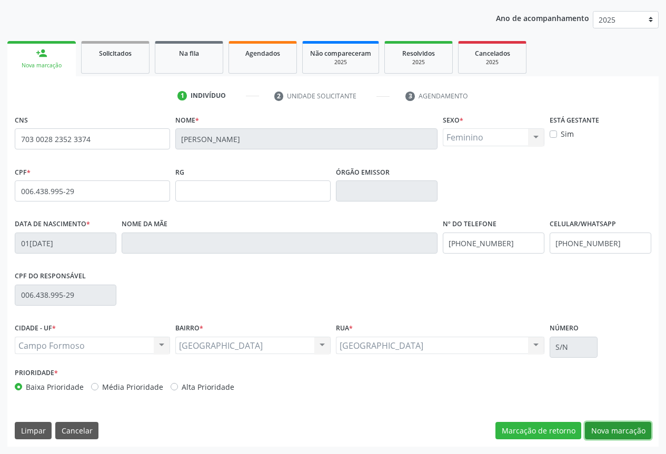
click at [597, 430] on button "Nova marcação" at bounding box center [618, 431] width 66 height 18
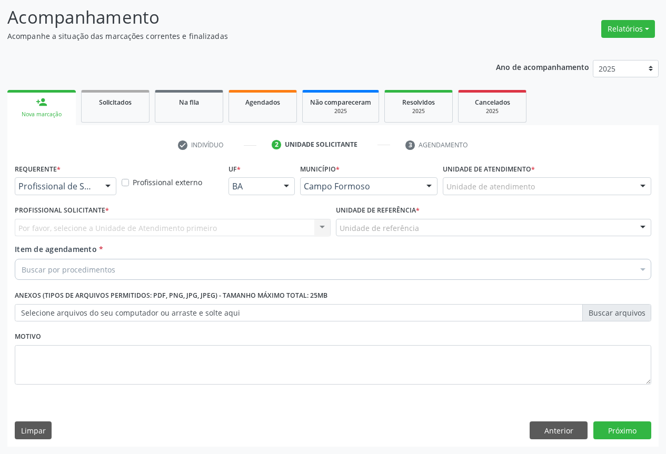
scroll to position [67, 0]
click at [108, 186] on div at bounding box center [108, 187] width 16 height 18
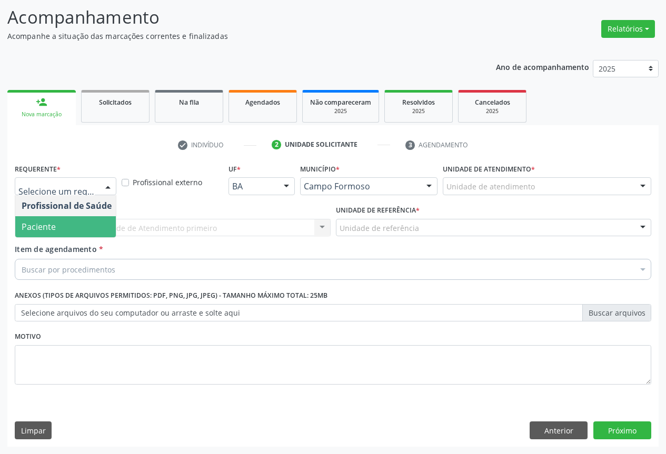
click at [61, 225] on span "Paciente" at bounding box center [66, 226] width 103 height 21
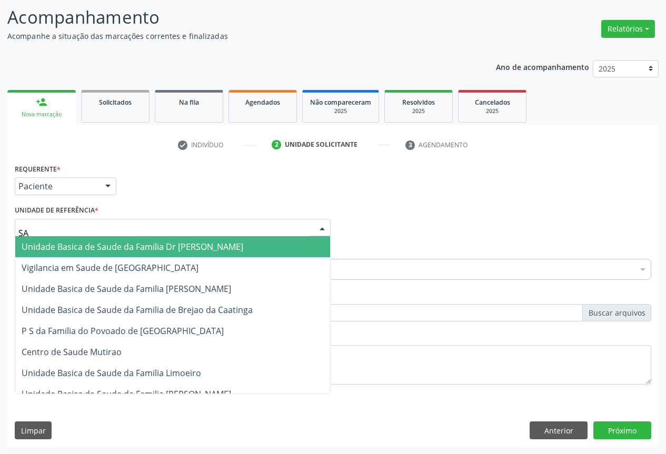
type input "SAO"
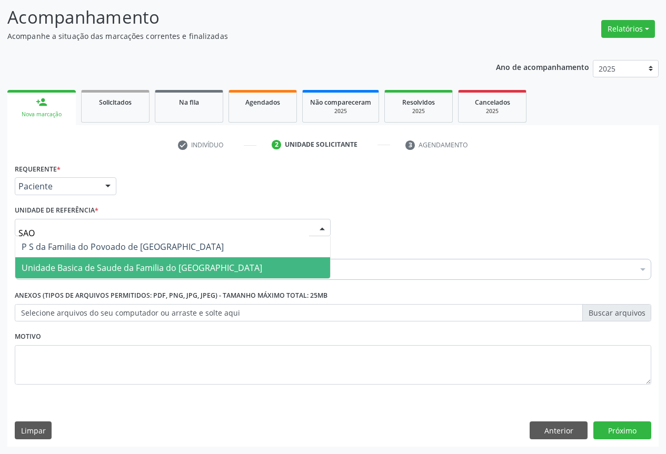
click at [98, 263] on span "Unidade Basica de Saude da Familia do Sao Francisco" at bounding box center [142, 268] width 241 height 12
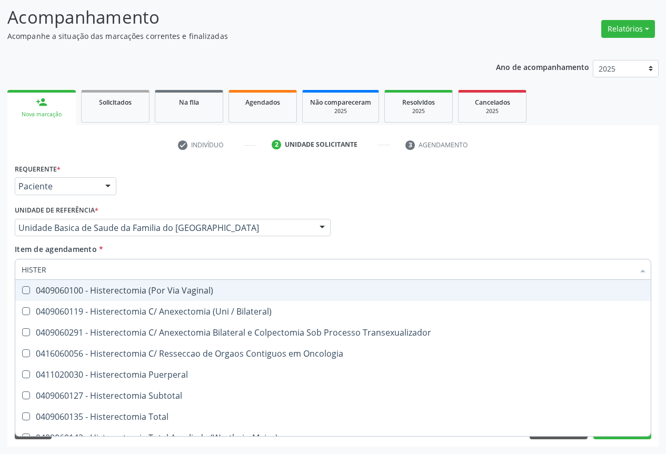
type input "HISTERE"
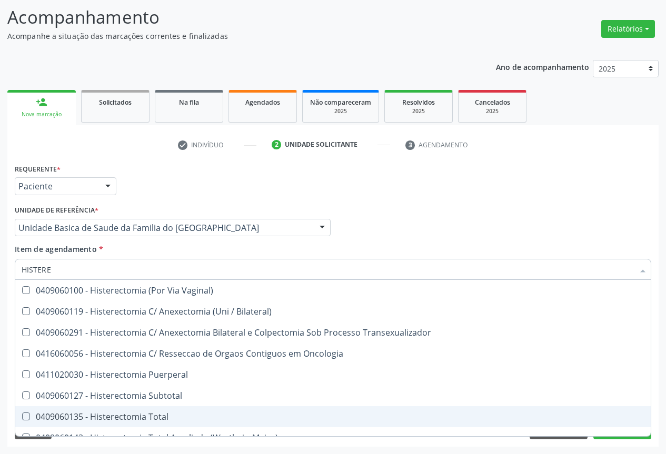
click at [133, 420] on div "0409060135 - Histerectomia Total" at bounding box center [333, 417] width 623 height 8
checkbox Total "true"
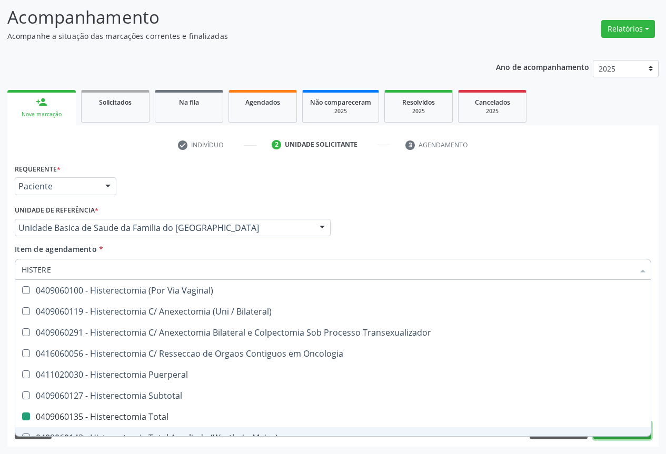
click at [626, 438] on button "Próximo" at bounding box center [622, 431] width 58 height 18
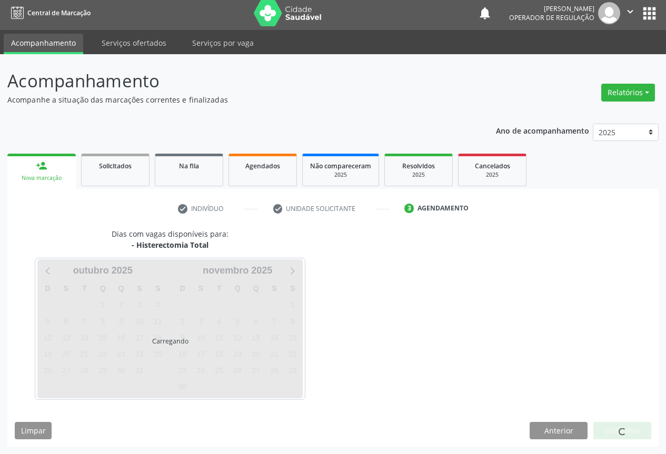
scroll to position [4, 0]
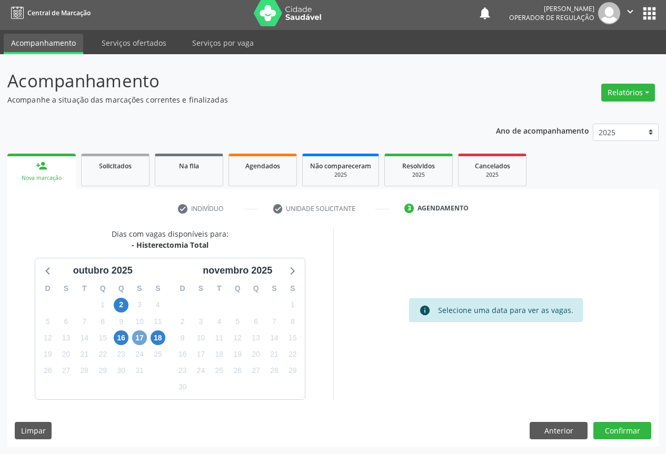
click at [142, 336] on span "17" at bounding box center [139, 338] width 15 height 15
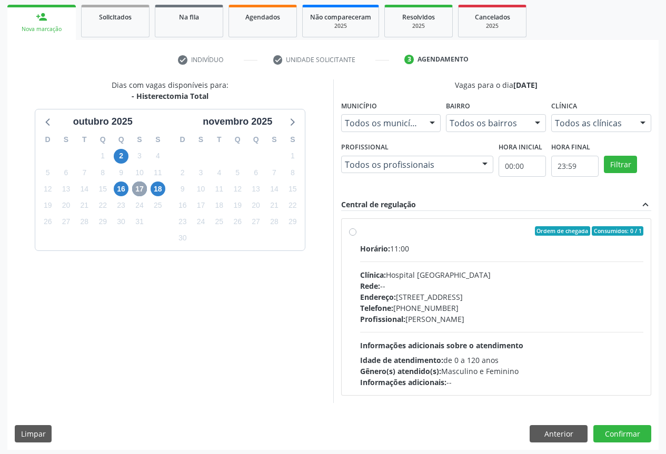
scroll to position [156, 0]
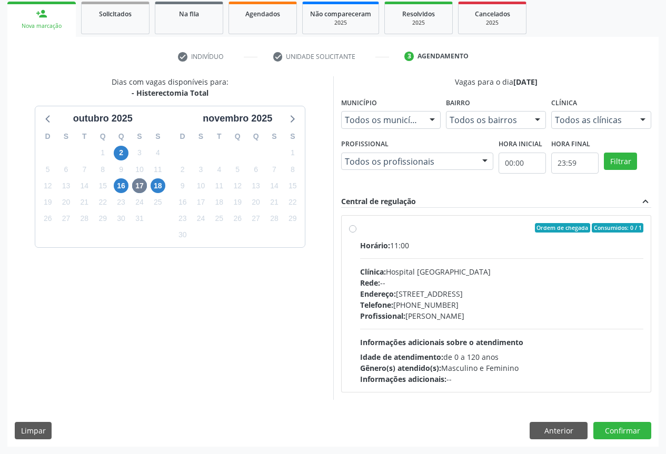
click at [360, 230] on label "Ordem de chegada Consumidos: 0 / 1 Horário: 11:00 Clínica: Hospital Sao Francis…" at bounding box center [502, 304] width 284 height 162
click at [354, 230] on input "Ordem de chegada Consumidos: 0 / 1 Horário: 11:00 Clínica: Hospital Sao Francis…" at bounding box center [352, 227] width 7 height 9
radio input "true"
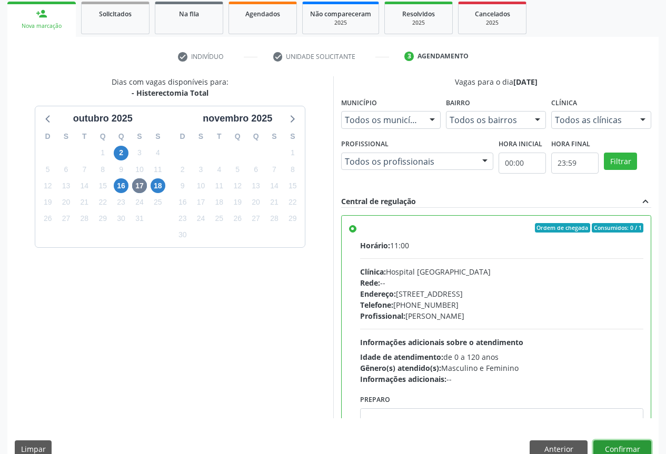
click at [620, 449] on button "Confirmar" at bounding box center [622, 450] width 58 height 18
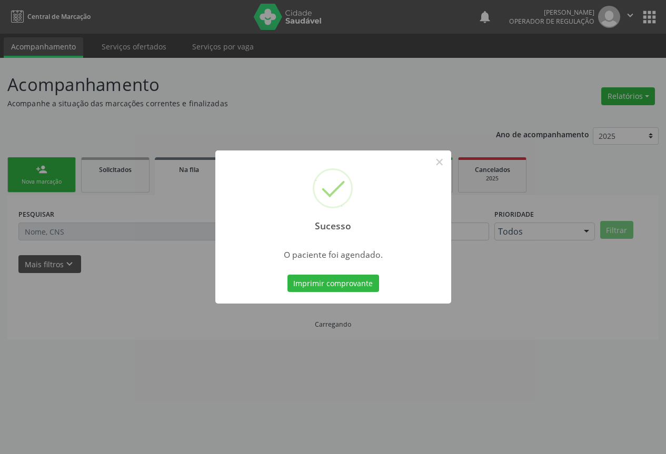
scroll to position [0, 0]
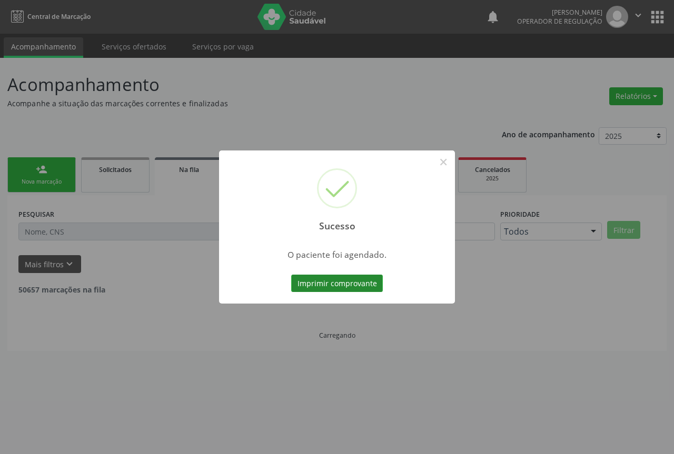
click at [323, 284] on button "Imprimir comprovante" at bounding box center [337, 284] width 92 height 18
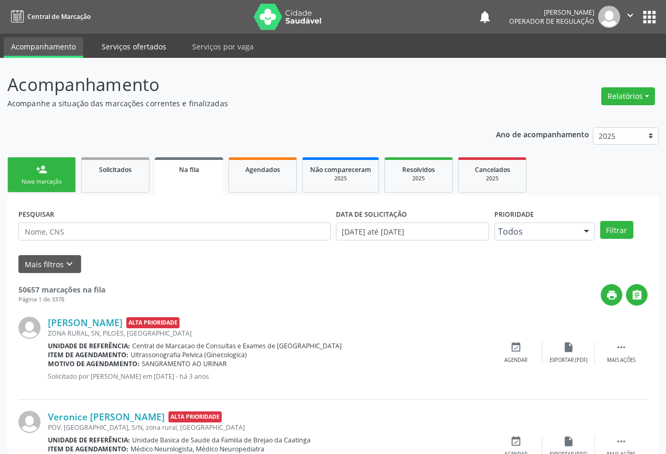
click at [144, 48] on link "Serviços ofertados" at bounding box center [134, 46] width 80 height 18
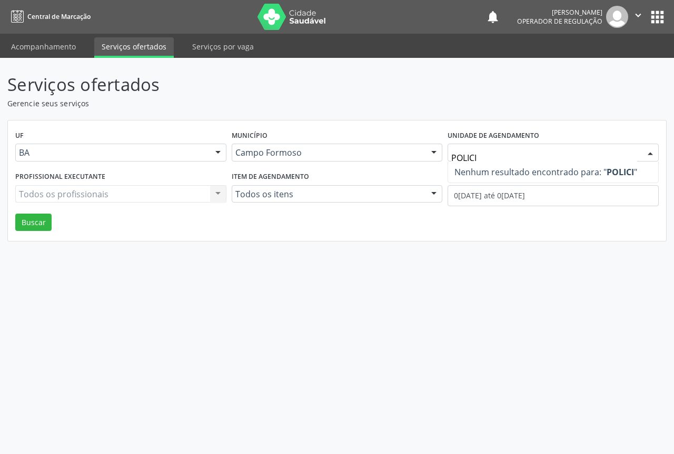
type input "POLIC"
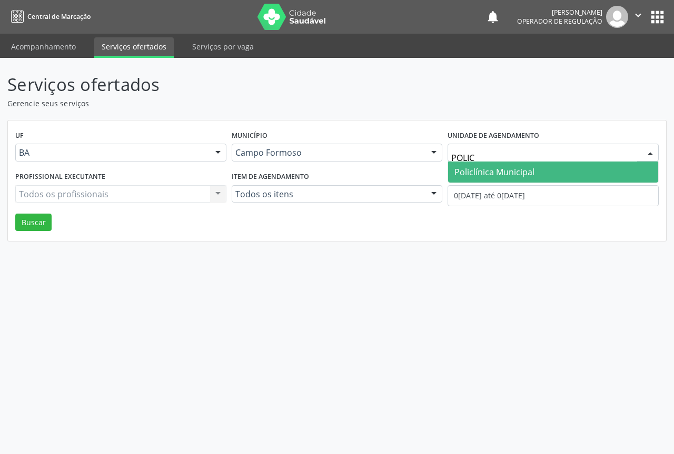
click at [493, 175] on span "Policlínica Municipal" at bounding box center [494, 172] width 80 height 12
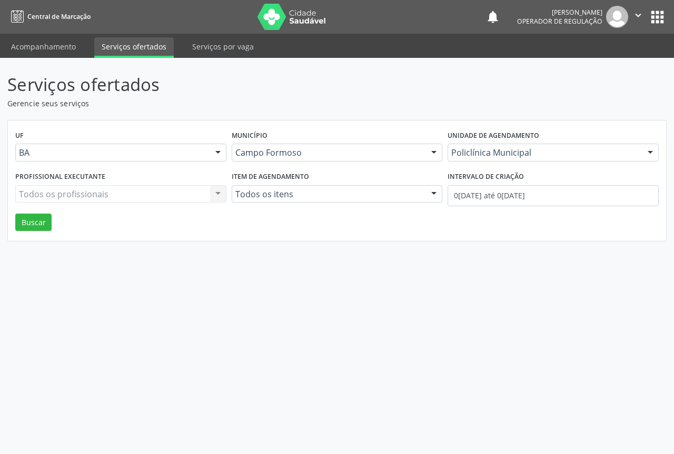
click at [370, 200] on div "Todos os itens" at bounding box center [337, 194] width 211 height 18
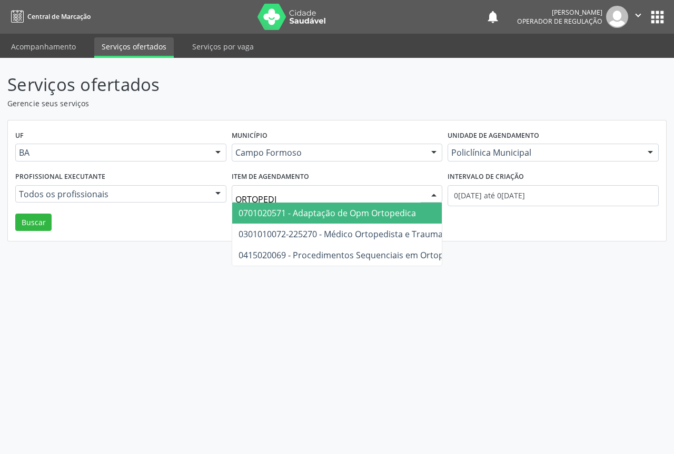
type input "ORTOPEDIS"
drag, startPoint x: 368, startPoint y: 213, endPoint x: 233, endPoint y: 213, distance: 134.3
click at [367, 213] on span "0301010072-225270 - Médico Ortopedista e Traumatologista" at bounding box center [358, 213] width 239 height 12
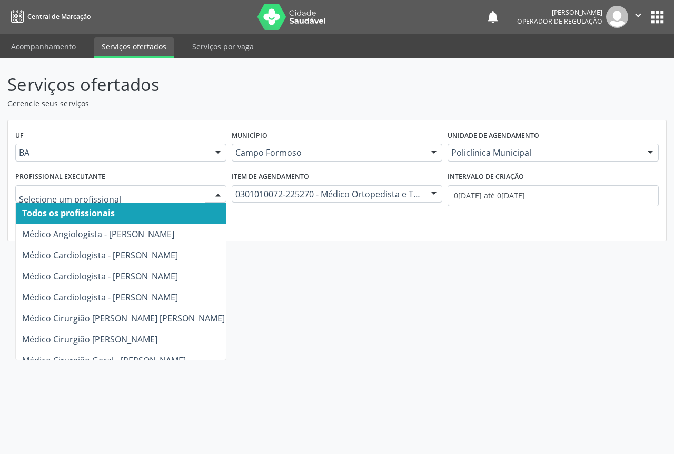
click at [174, 201] on div at bounding box center [120, 194] width 211 height 18
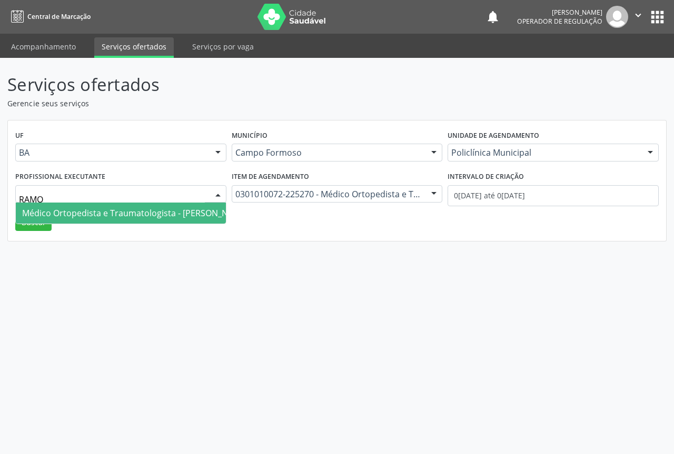
type input "RAMON"
click at [161, 206] on span "Médico Ortopedista e Traumatologista - Ramon Oliveira Soares" at bounding box center [135, 213] width 239 height 21
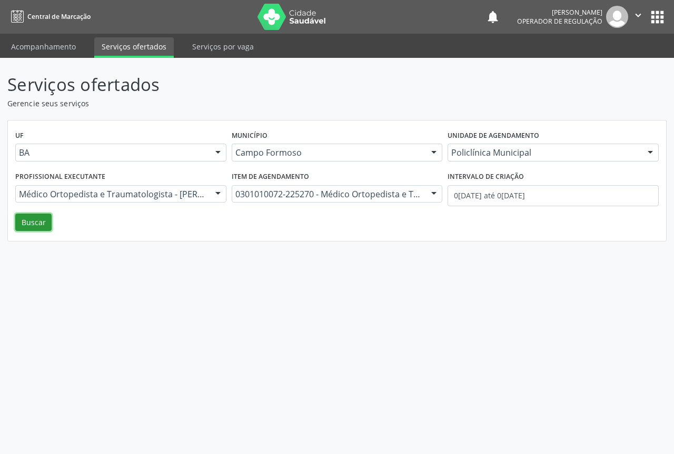
click at [38, 216] on button "Buscar" at bounding box center [33, 223] width 36 height 18
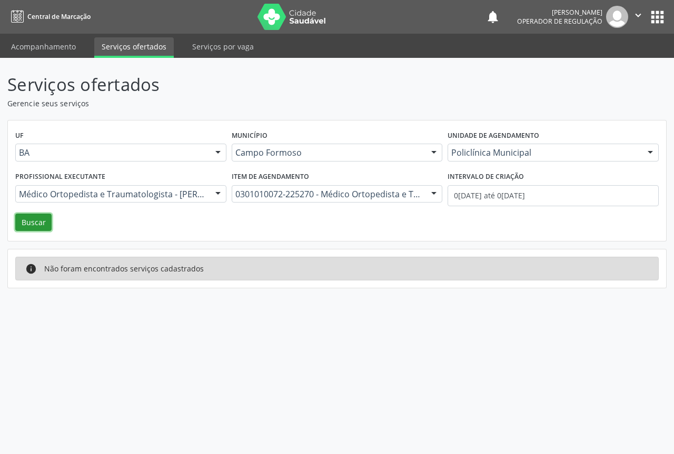
click at [36, 216] on button "Buscar" at bounding box center [33, 223] width 36 height 18
click at [490, 195] on input "01/10/2025 até 09/10/2025" at bounding box center [553, 195] width 211 height 21
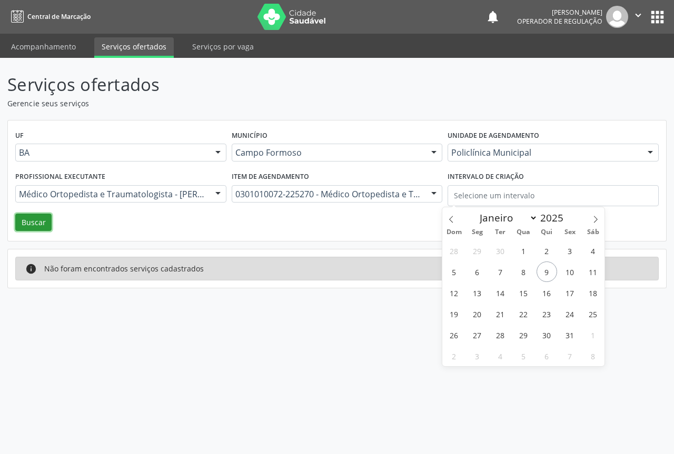
click at [31, 227] on button "Buscar" at bounding box center [33, 223] width 36 height 18
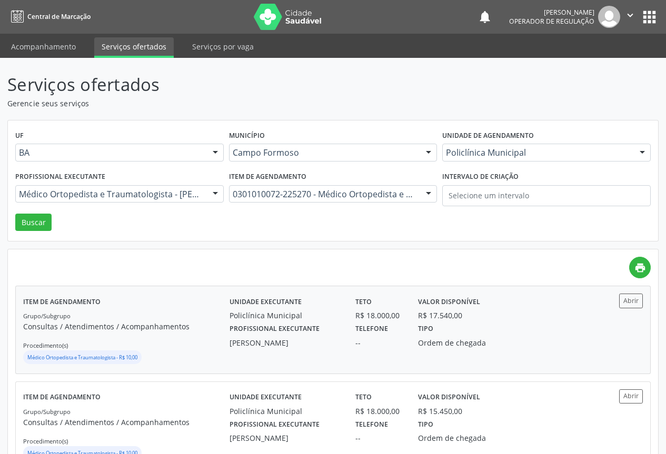
scroll to position [53, 0]
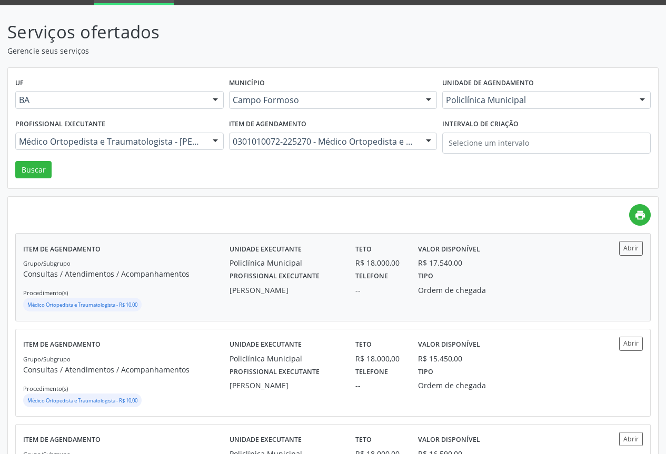
click at [173, 280] on p "Consultas / Atendimentos / Acompanhamentos" at bounding box center [126, 274] width 206 height 11
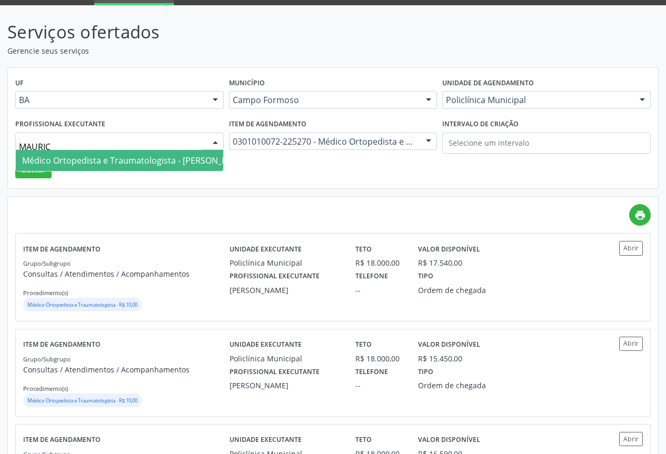
type input "MAURICI"
click at [144, 169] on span "Médico Ortopedista e Traumatologista - Mauricio Cardoso Ribeiro Junior" at bounding box center [135, 160] width 239 height 21
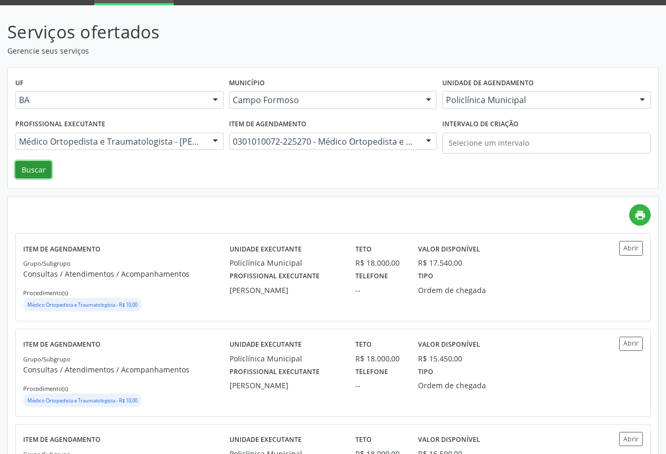
click at [37, 163] on button "Buscar" at bounding box center [33, 170] width 36 height 18
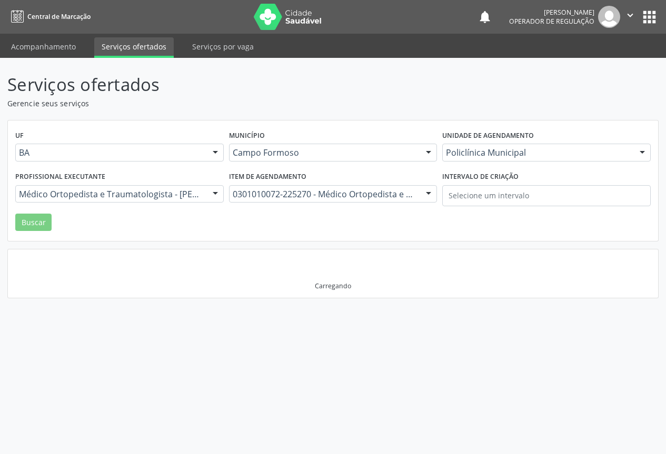
scroll to position [0, 0]
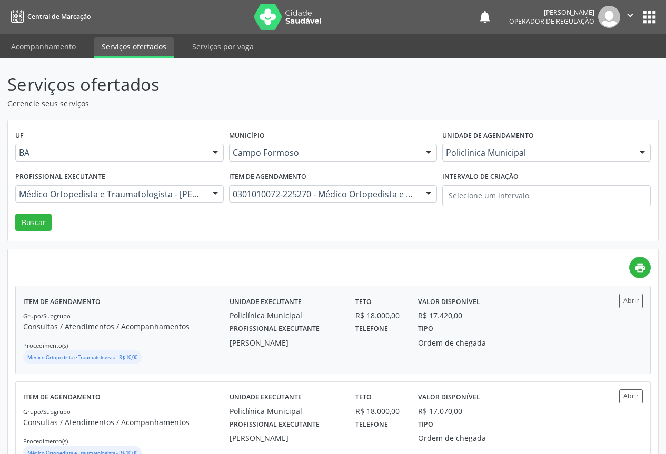
click at [201, 330] on p "Consultas / Atendimentos / Acompanhamentos" at bounding box center [126, 326] width 206 height 11
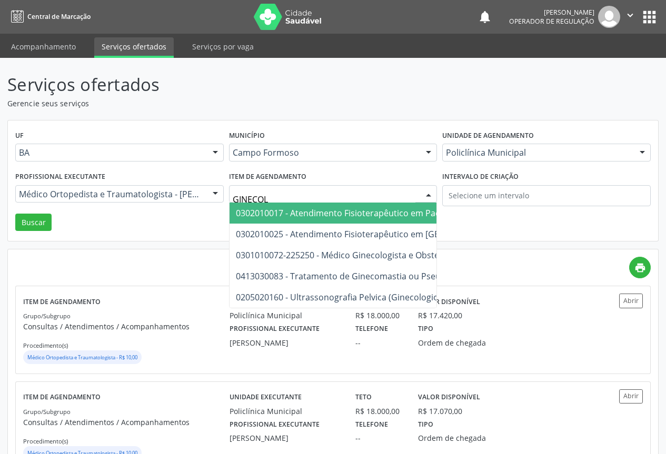
type input "GINECOLO"
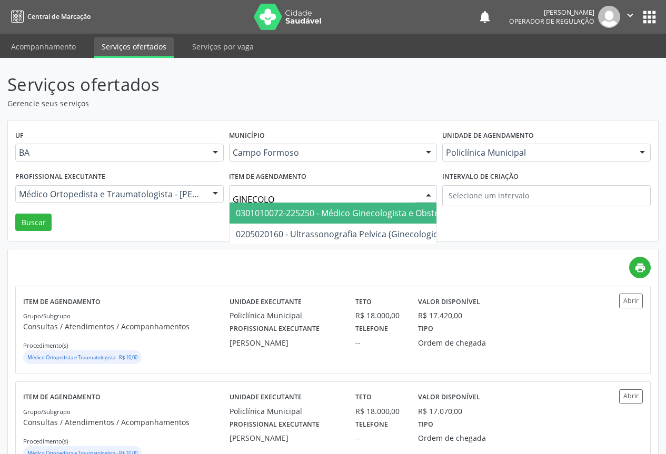
click at [302, 210] on span "0301010072-225250 - Médico Ginecologista e Obstetra" at bounding box center [343, 213] width 215 height 12
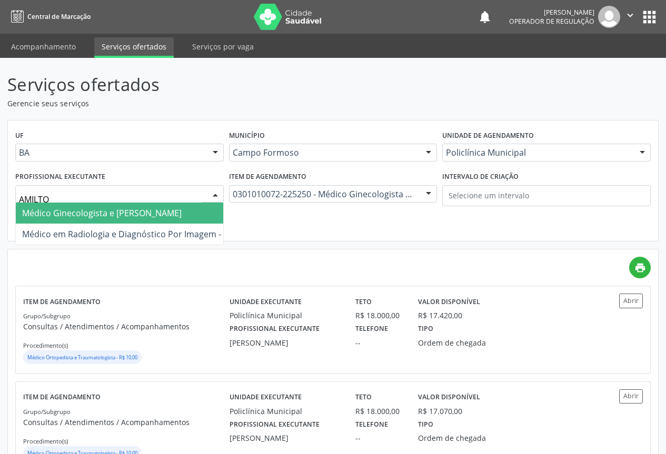
type input "AMILTON"
drag, startPoint x: 177, startPoint y: 209, endPoint x: 145, endPoint y: 227, distance: 36.8
click at [178, 209] on span "Médico Ginecologista e Obstetra - Amilton Soares" at bounding box center [102, 213] width 160 height 12
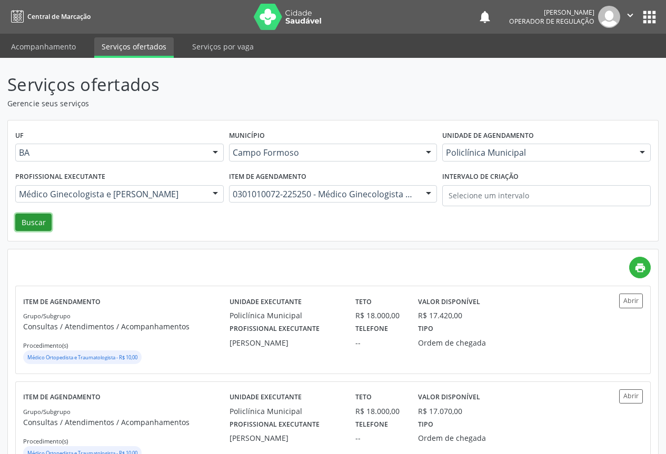
click at [19, 222] on button "Buscar" at bounding box center [33, 223] width 36 height 18
click at [144, 315] on div "Grupo/Subgrupo Consultas / Atendimentos / Acompanhamentos Procedimento(s) Médic…" at bounding box center [126, 338] width 206 height 56
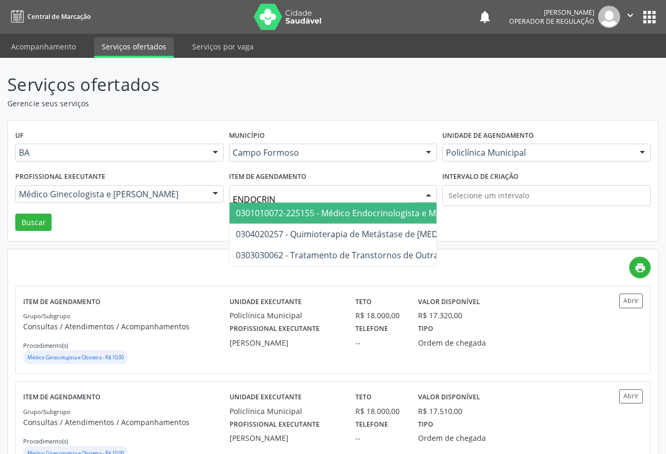
type input "ENDOCRINO"
click at [404, 212] on span "0301010072-225155 - Médico Endocrinologista e Metabologista" at bounding box center [361, 213] width 250 height 12
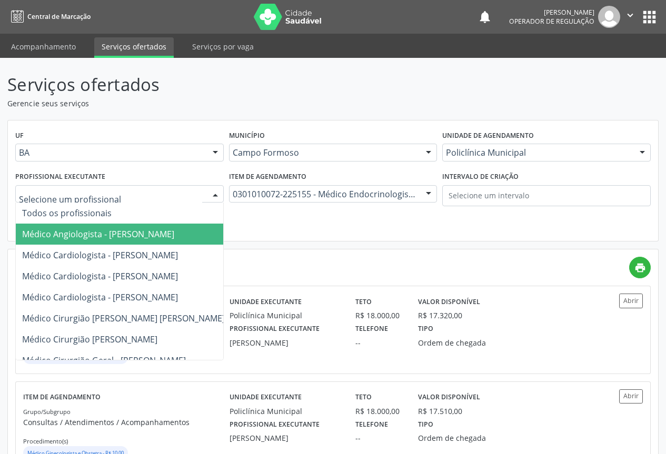
click at [194, 187] on div at bounding box center [119, 194] width 209 height 18
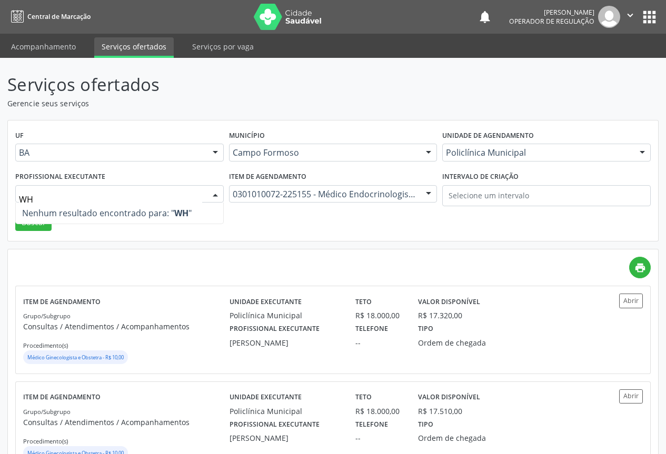
type input "W"
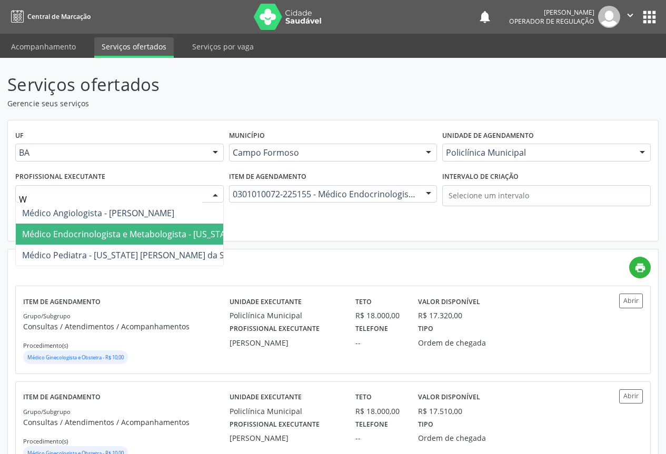
click at [185, 240] on span "Médico Endocrinologista e Metabologista - Washington Luiz Sobreira da Slva" at bounding box center [178, 235] width 313 height 12
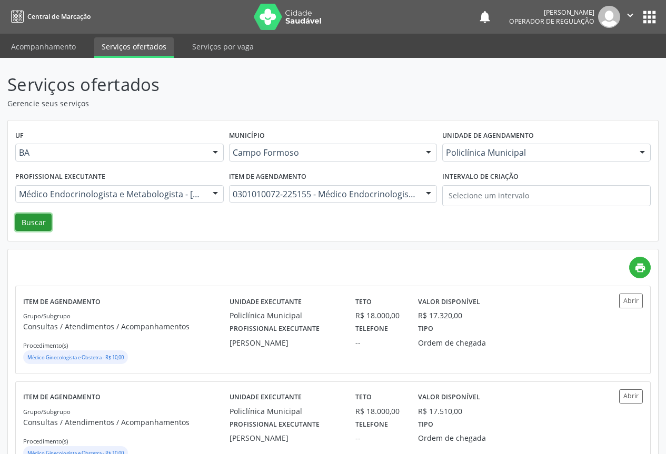
click at [29, 229] on button "Buscar" at bounding box center [33, 223] width 36 height 18
click at [177, 313] on div "Grupo/Subgrupo Consultas / Atendimentos / Acompanhamentos Procedimento(s) Médic…" at bounding box center [126, 338] width 206 height 56
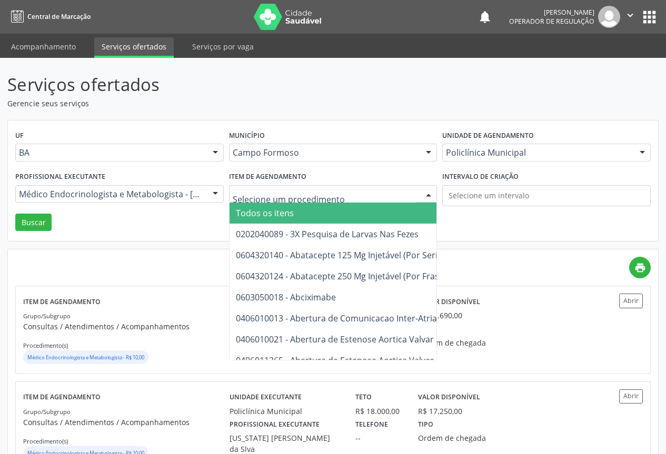
click at [455, 159] on div "Policlínica Municipal" at bounding box center [546, 153] width 209 height 18
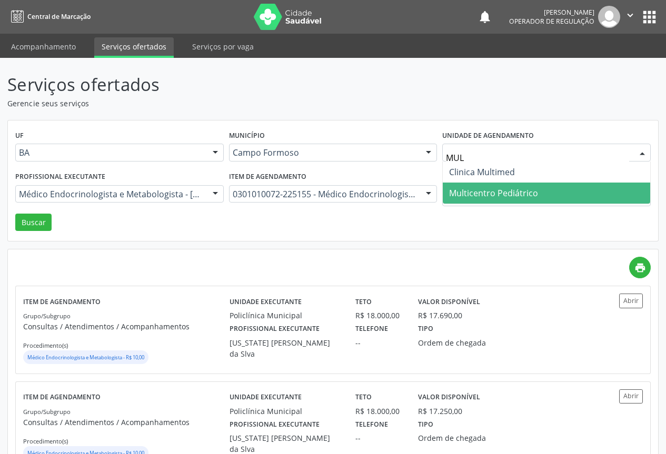
type input "MULT"
click at [461, 187] on span "Multicentro Pediátrico" at bounding box center [493, 193] width 89 height 12
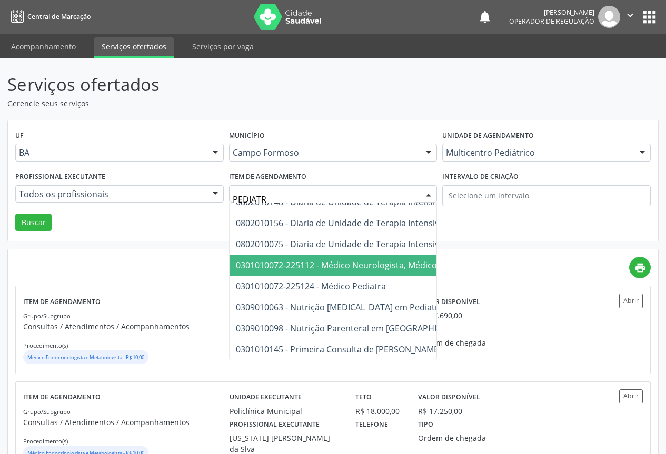
scroll to position [211, 0]
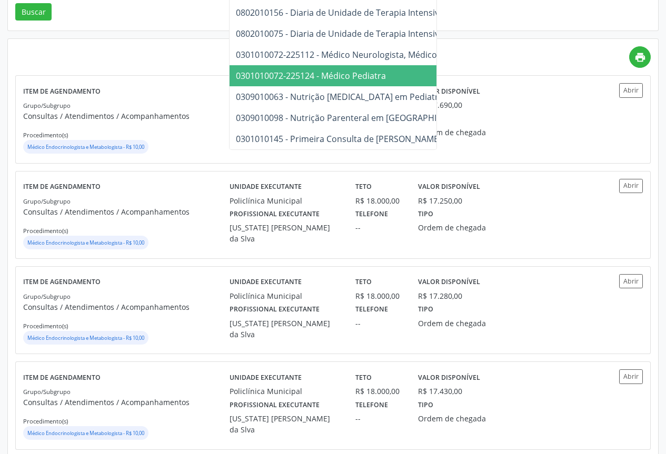
click at [371, 78] on span "0301010072-225124 - Médico Pediatra" at bounding box center [404, 75] width 349 height 21
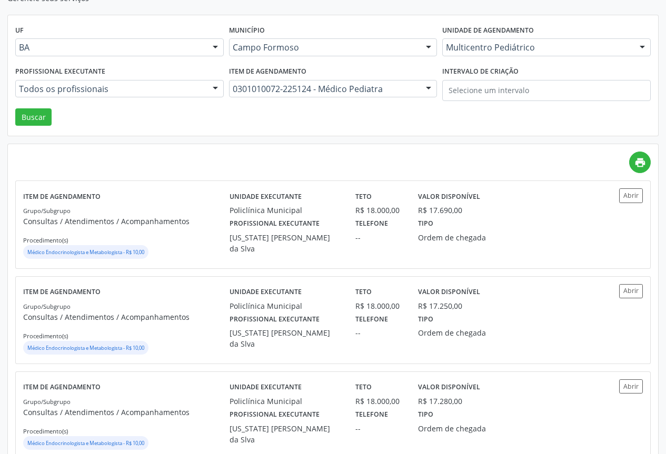
scroll to position [0, 0]
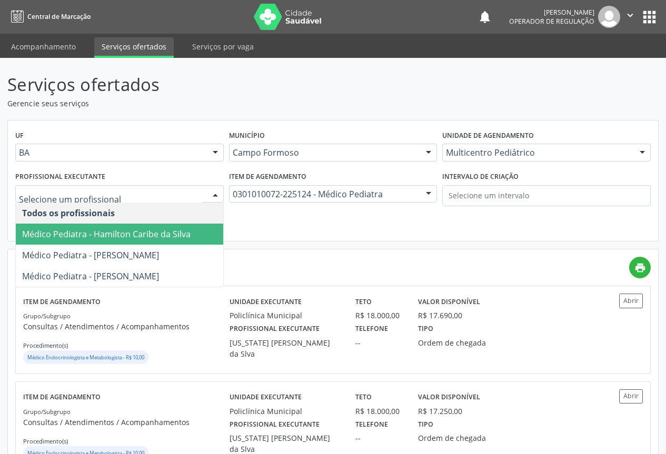
click at [138, 232] on span "Médico Pediatra - Hamilton Caribe da Silva" at bounding box center [106, 235] width 169 height 12
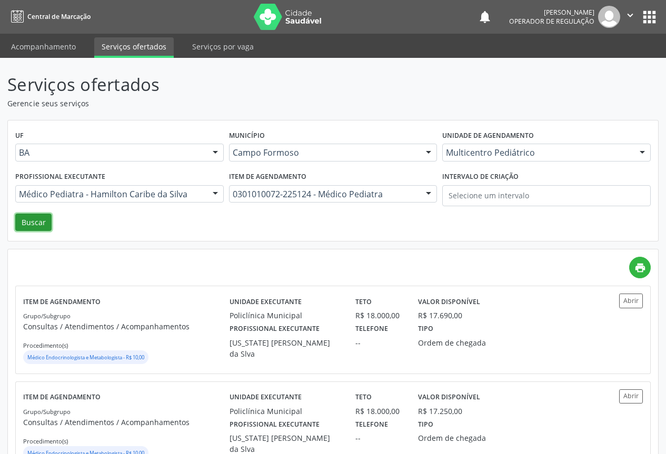
click at [26, 227] on button "Buscar" at bounding box center [33, 223] width 36 height 18
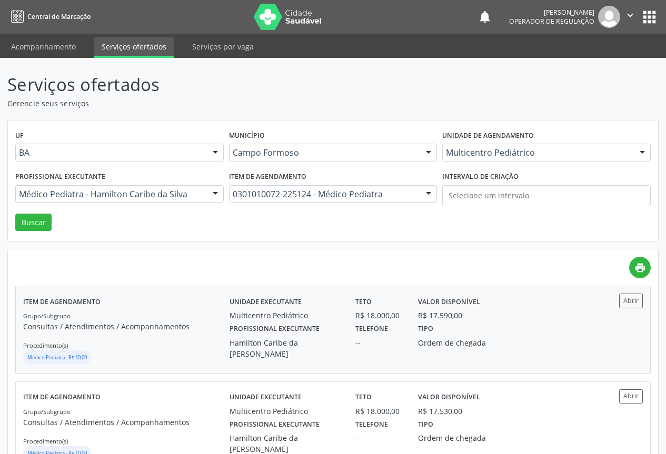
click at [116, 344] on div "Grupo/Subgrupo Consultas / Atendimentos / Acompanhamentos Procedimento(s) Médic…" at bounding box center [126, 338] width 206 height 56
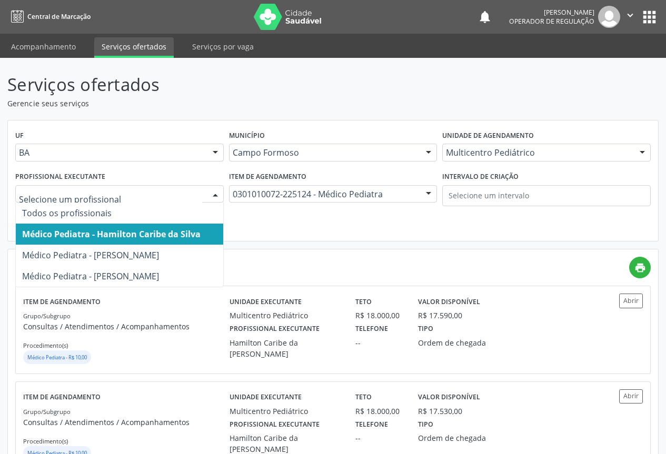
click at [207, 190] on div at bounding box center [215, 195] width 16 height 18
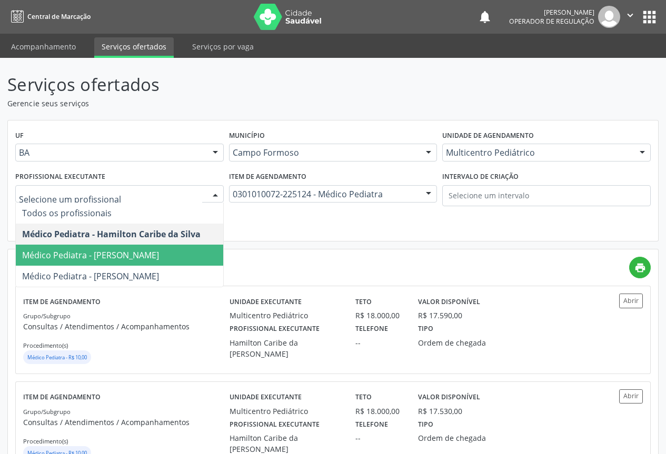
click at [140, 253] on span "Médico Pediatra - Maria Eleny Goncalves de Oliveira Porto" at bounding box center [90, 256] width 137 height 12
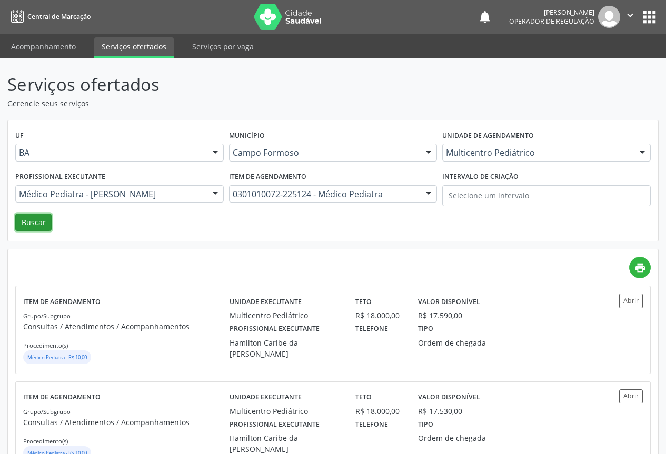
click at [51, 224] on button "Buscar" at bounding box center [33, 223] width 36 height 18
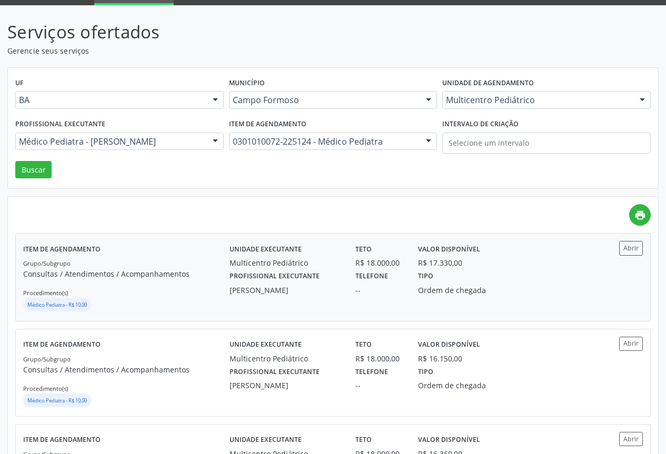
scroll to position [105, 0]
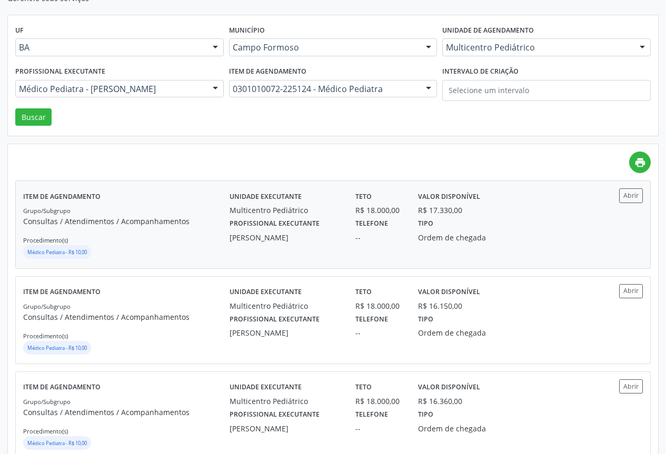
click at [172, 235] on div "Grupo/Subgrupo Consultas / Atendimentos / Acompanhamentos Procedimento(s) Médic…" at bounding box center [126, 233] width 206 height 56
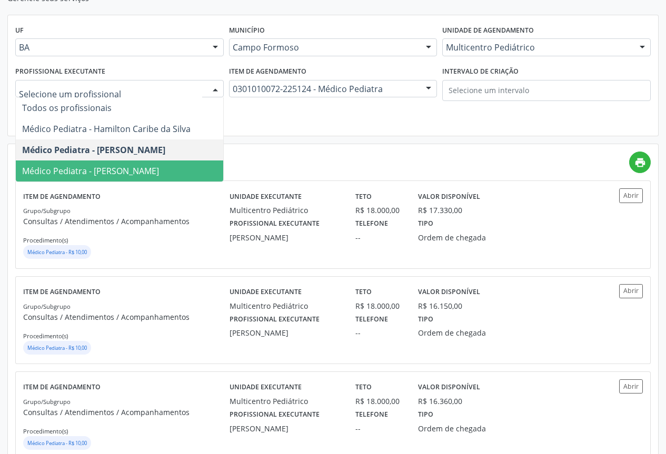
click at [128, 174] on span "Médico Pediatra - Maria Ubaldina Silva Calixto Sobreira" at bounding box center [90, 171] width 137 height 12
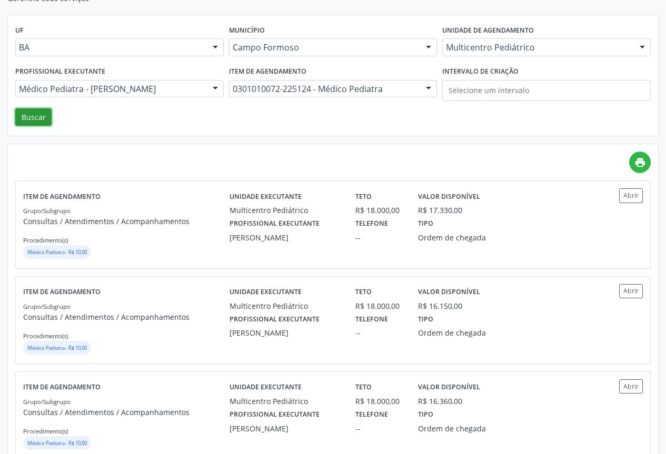
click at [38, 116] on button "Buscar" at bounding box center [33, 117] width 36 height 18
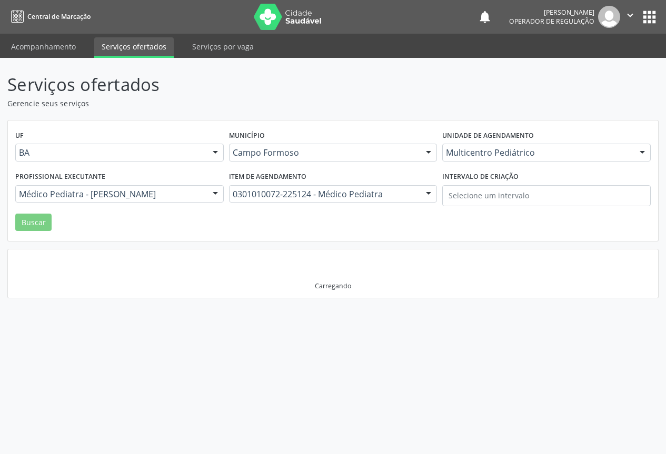
scroll to position [0, 0]
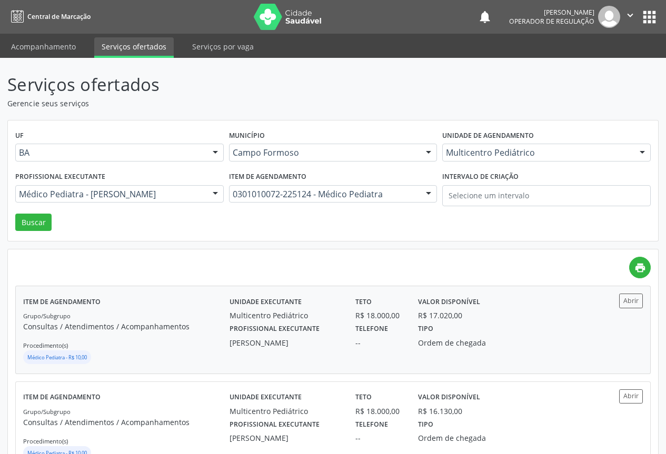
click at [95, 327] on p "Consultas / Atendimentos / Acompanhamentos" at bounding box center [126, 326] width 206 height 11
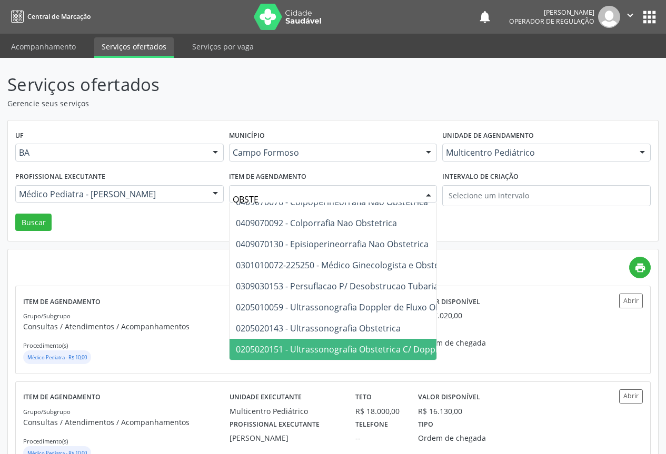
scroll to position [61, 0]
type input "OBSTETRA"
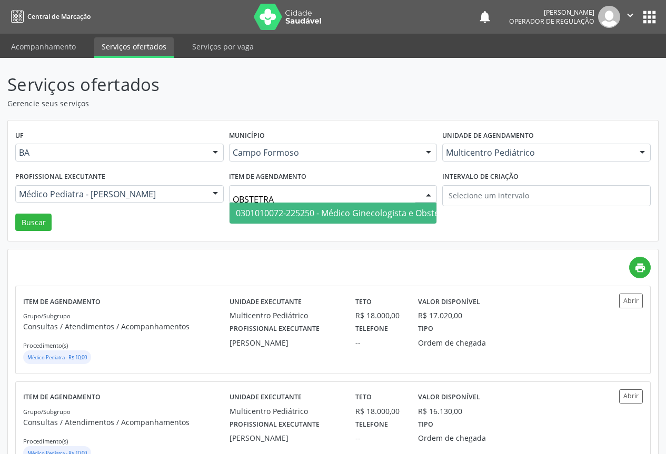
scroll to position [0, 0]
drag, startPoint x: 302, startPoint y: 207, endPoint x: 244, endPoint y: 200, distance: 58.4
click at [300, 207] on span "0301010072-225250 - Médico Ginecologista e Obstetra" at bounding box center [343, 213] width 227 height 21
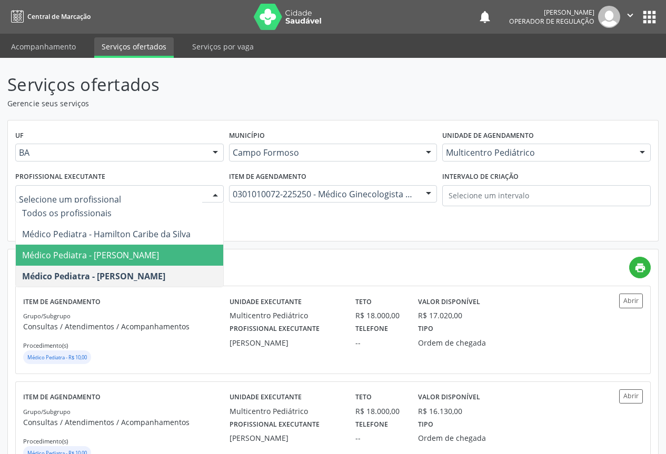
click at [192, 186] on div at bounding box center [119, 194] width 209 height 18
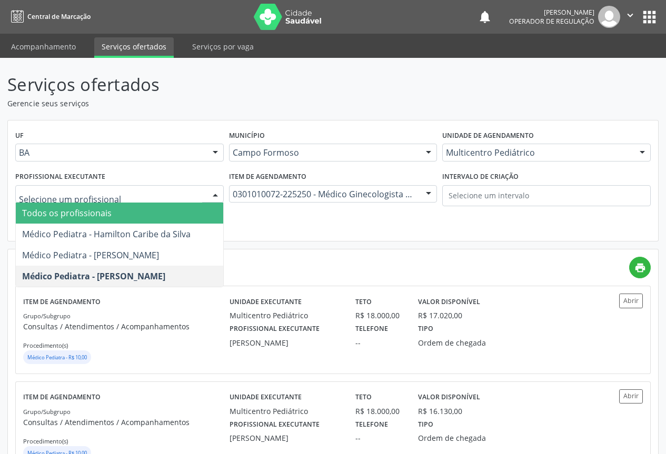
click at [117, 201] on input "text" at bounding box center [110, 199] width 183 height 21
click at [113, 207] on span "Todos os profissionais" at bounding box center [119, 213] width 207 height 21
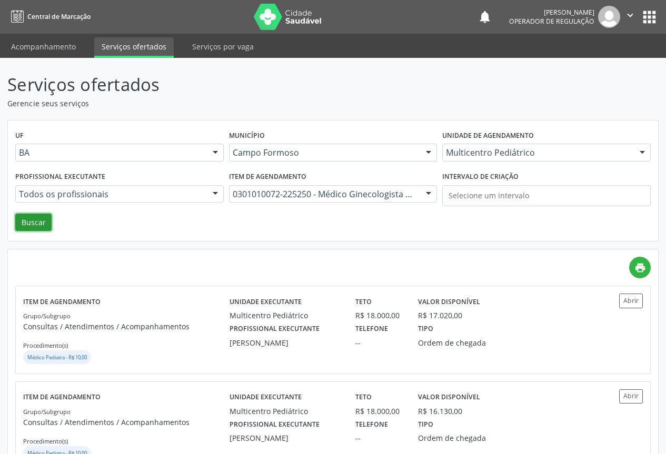
click at [34, 219] on button "Buscar" at bounding box center [33, 223] width 36 height 18
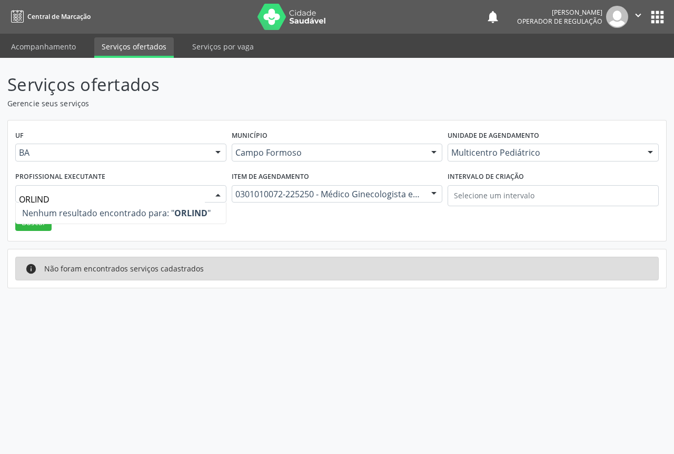
type input "ORLINDO"
click at [137, 193] on input "ORLINDO" at bounding box center [112, 199] width 186 height 21
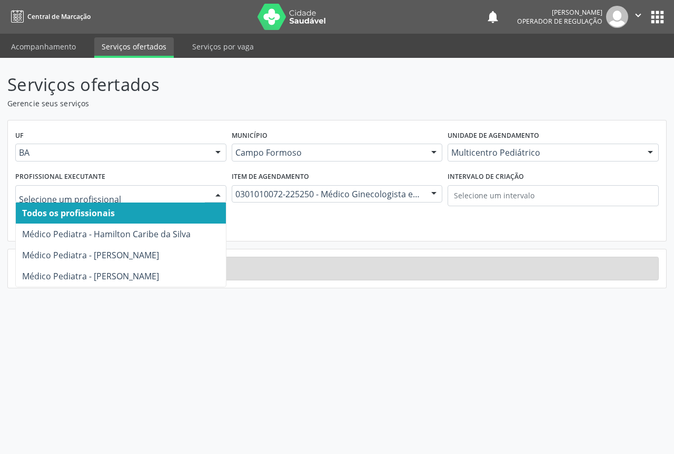
click at [131, 210] on span "Todos os profissionais" at bounding box center [121, 213] width 210 height 21
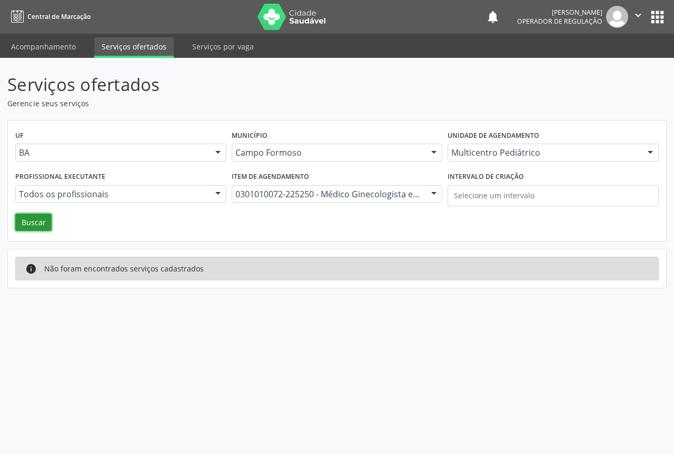
click at [36, 219] on button "Buscar" at bounding box center [33, 223] width 36 height 18
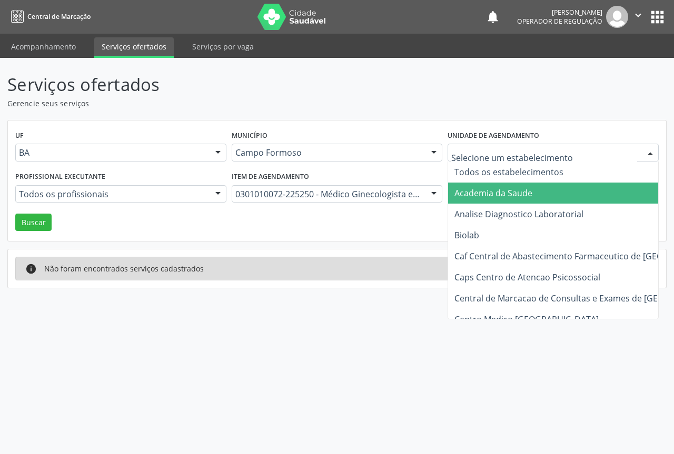
click at [481, 147] on div at bounding box center [553, 153] width 211 height 18
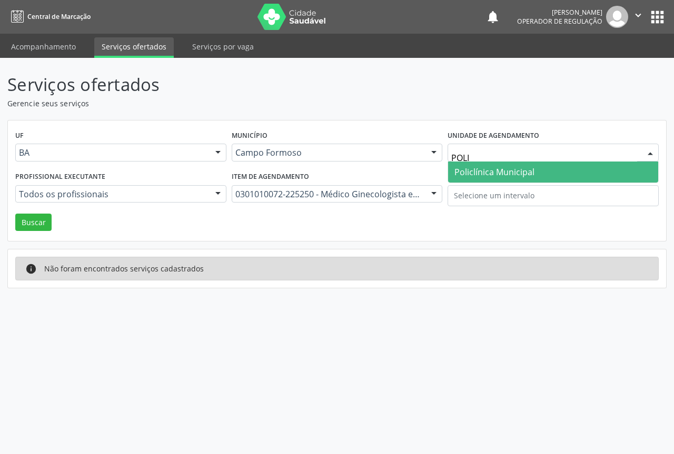
type input "POLIC"
click at [461, 175] on span "Policlínica Municipal" at bounding box center [494, 172] width 80 height 12
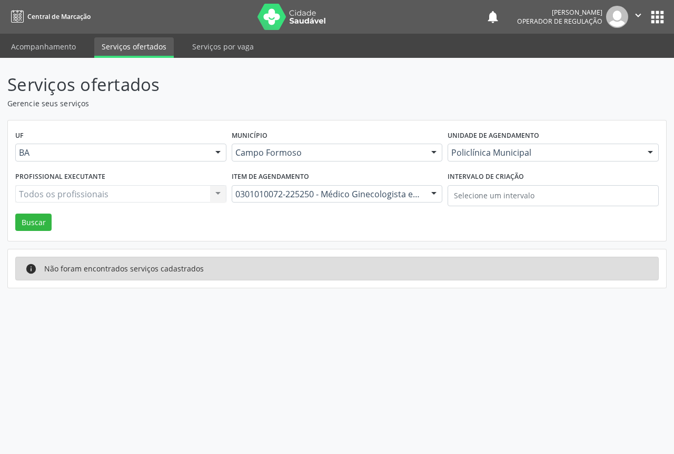
click at [144, 199] on div "Todos os profissionais Todos os profissionais Médico Pediatra - Hamilton Caribe…" at bounding box center [120, 194] width 211 height 18
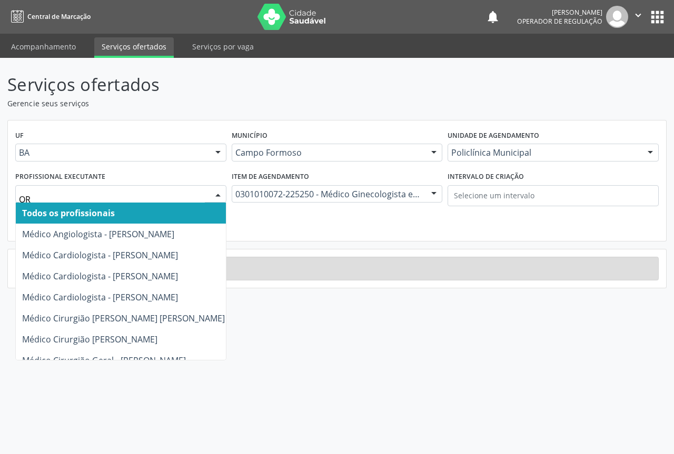
type input "ORL"
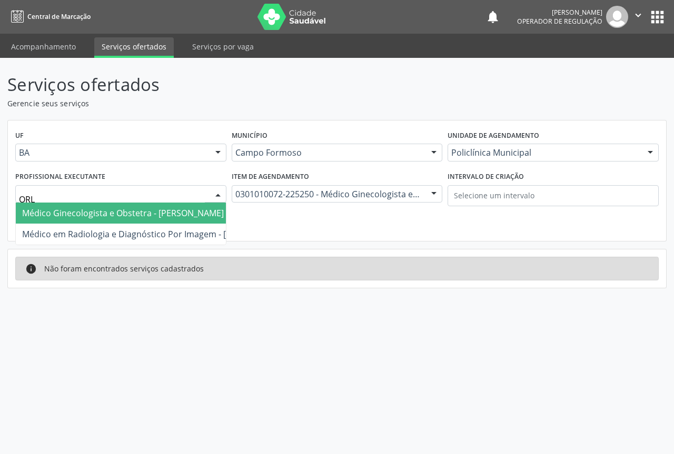
click at [132, 211] on span "Médico Ginecologista e Obstetra - Orlindo Carvalho dos Santos" at bounding box center [123, 213] width 202 height 12
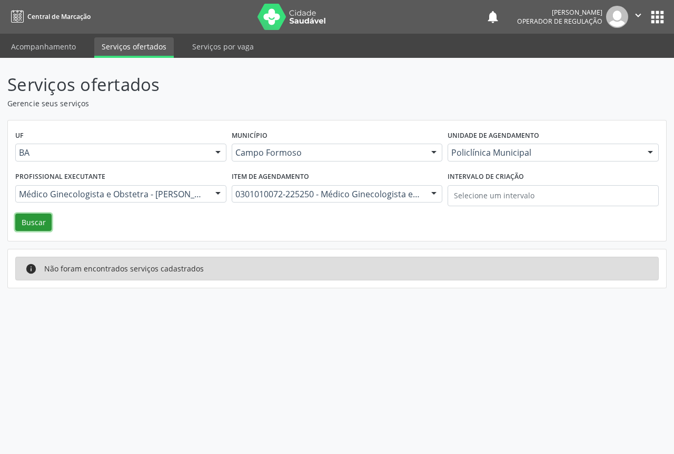
click at [40, 221] on button "Buscar" at bounding box center [33, 223] width 36 height 18
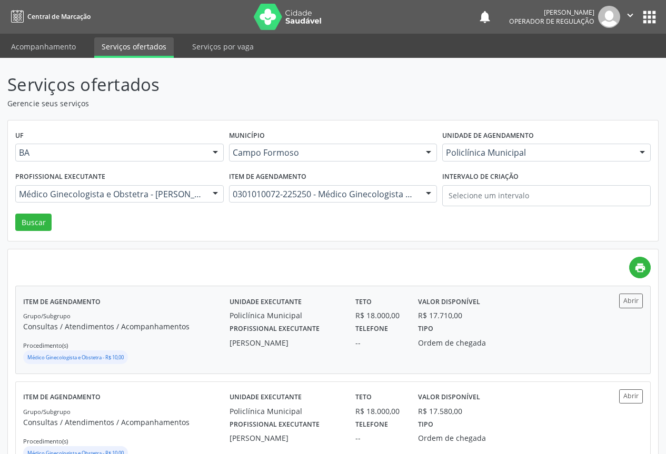
scroll to position [105, 0]
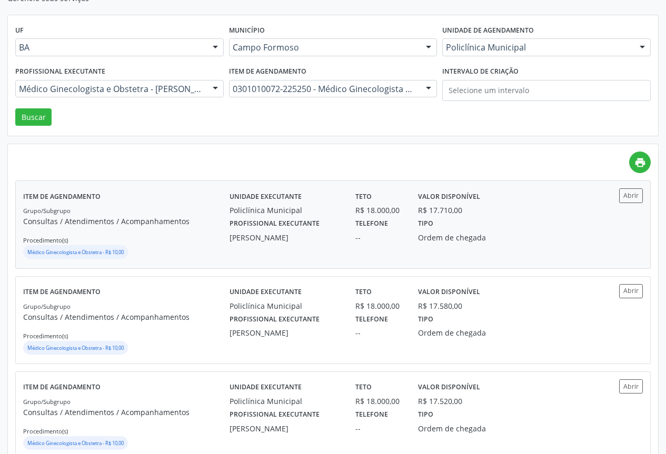
click at [208, 233] on div "Grupo/Subgrupo Consultas / Atendimentos / Acompanhamentos Procedimento(s) Médic…" at bounding box center [126, 233] width 206 height 56
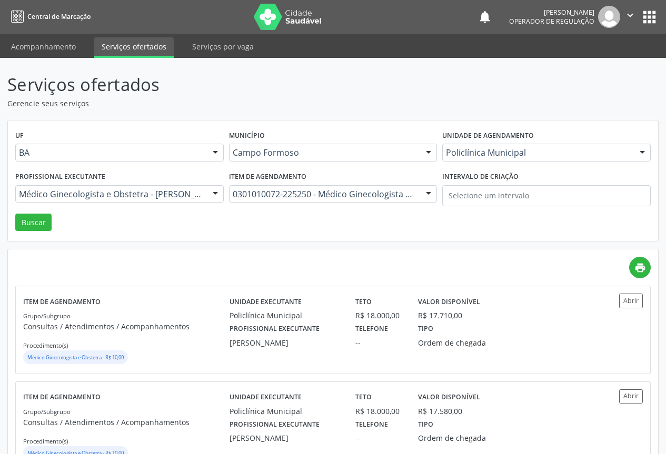
click at [634, 15] on icon "" at bounding box center [631, 15] width 12 height 12
click at [589, 67] on link "Sair" at bounding box center [603, 64] width 73 height 15
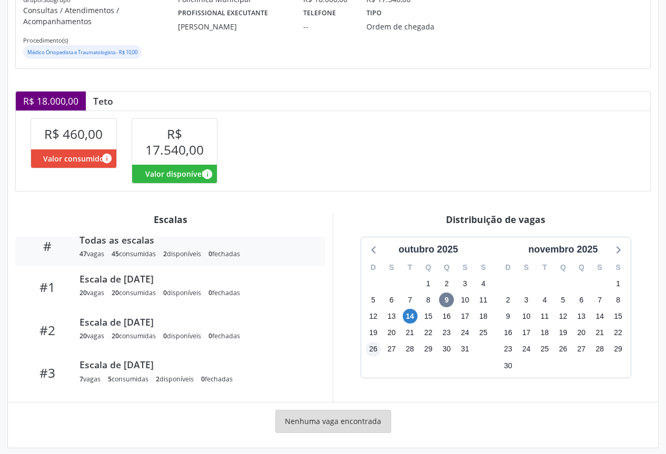
scroll to position [167, 0]
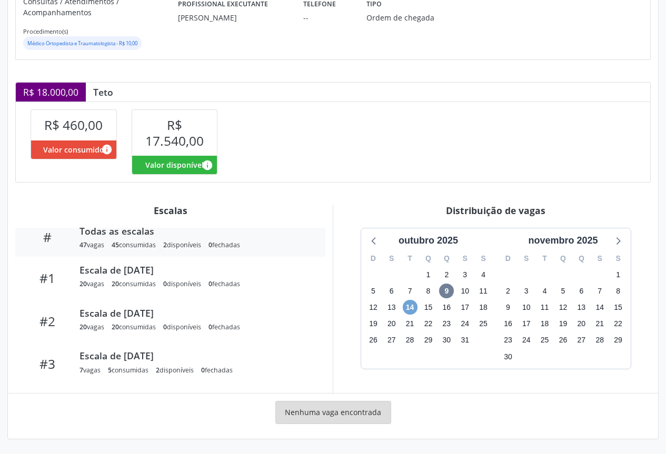
click at [415, 310] on span "14" at bounding box center [410, 307] width 15 height 15
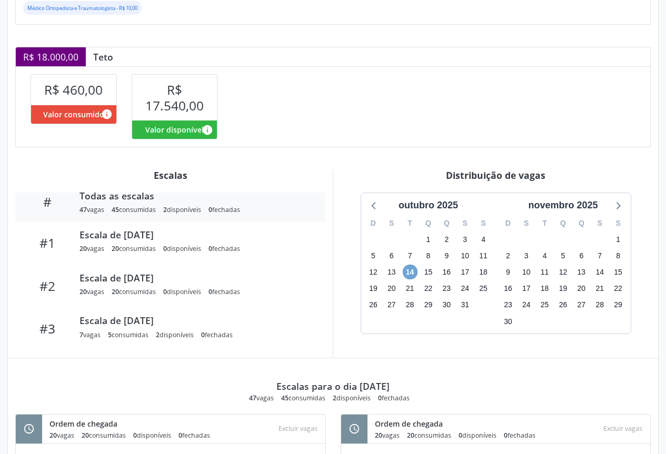
scroll to position [0, 0]
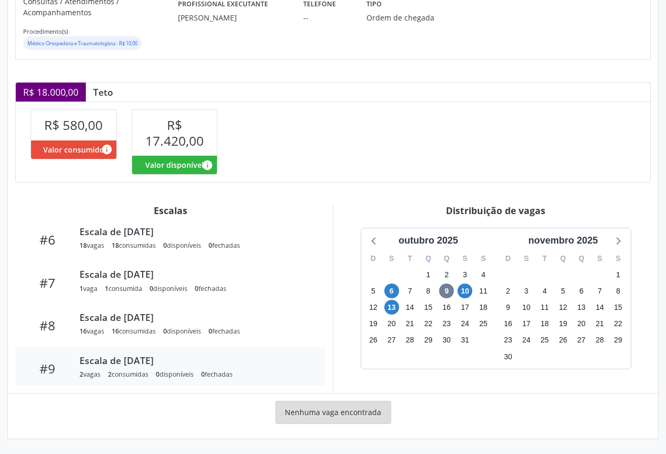
scroll to position [311, 0]
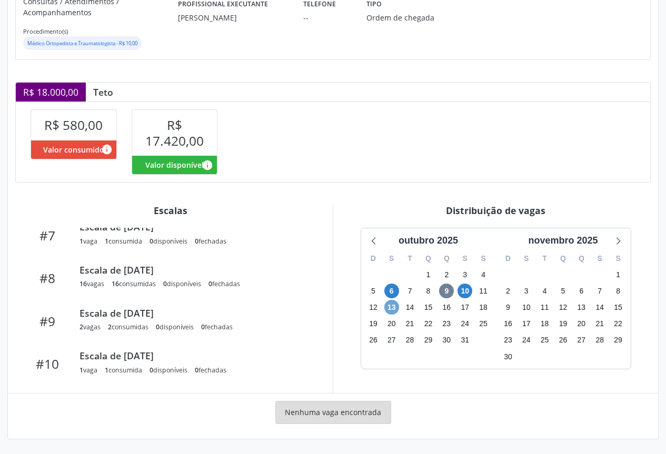
click at [393, 311] on span "13" at bounding box center [391, 307] width 15 height 15
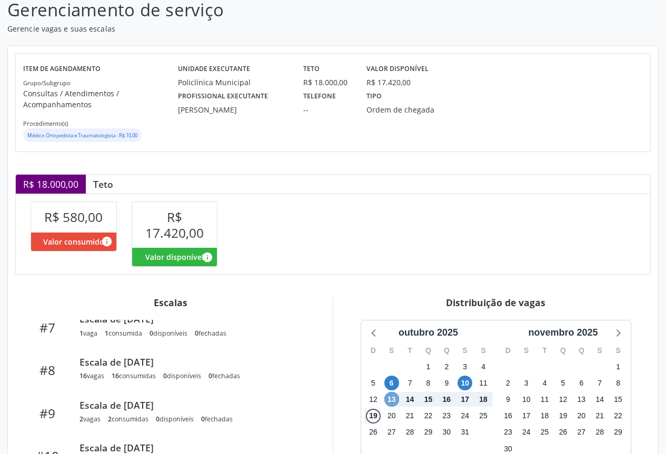
scroll to position [0, 0]
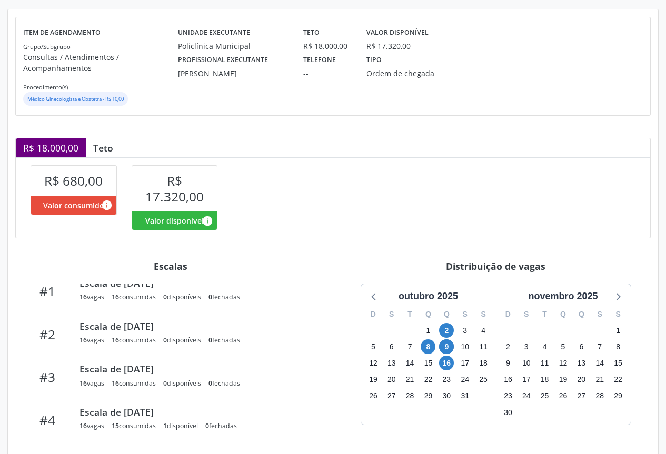
scroll to position [222, 0]
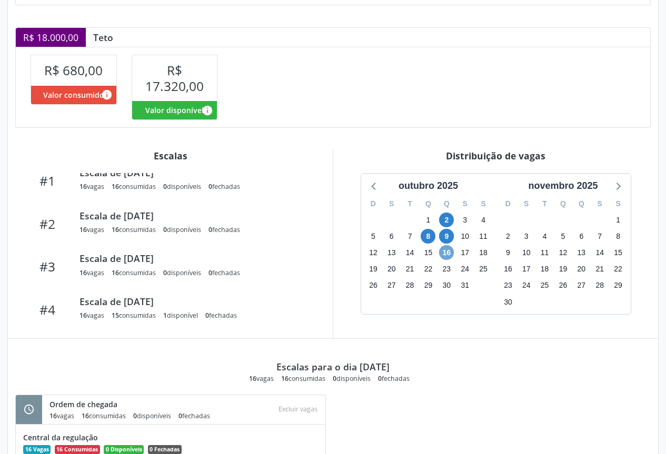
click at [444, 254] on span "16" at bounding box center [446, 252] width 15 height 15
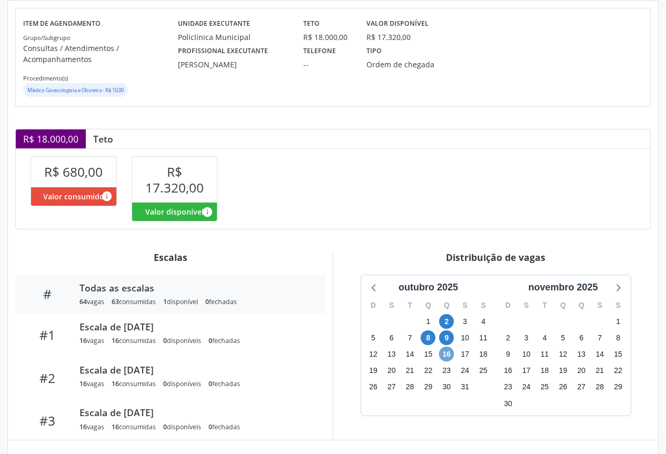
scroll to position [0, 0]
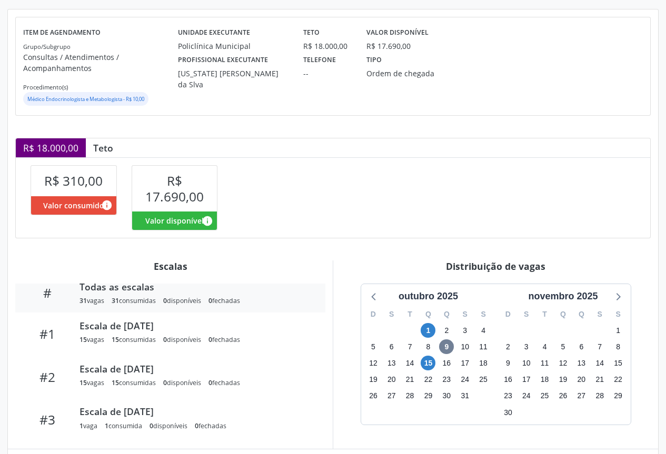
scroll to position [167, 0]
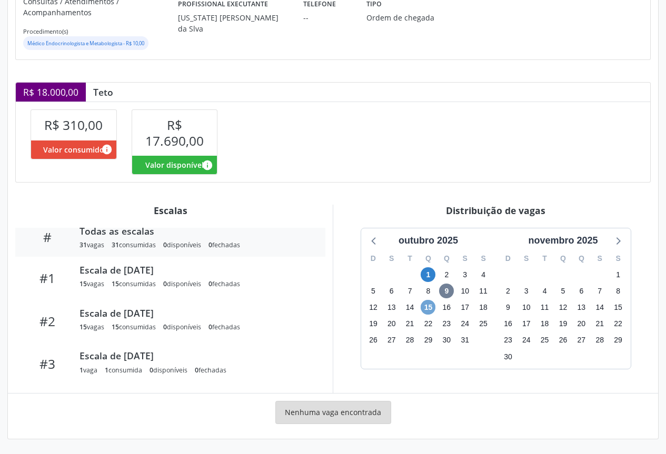
click at [422, 310] on span "15" at bounding box center [428, 307] width 15 height 15
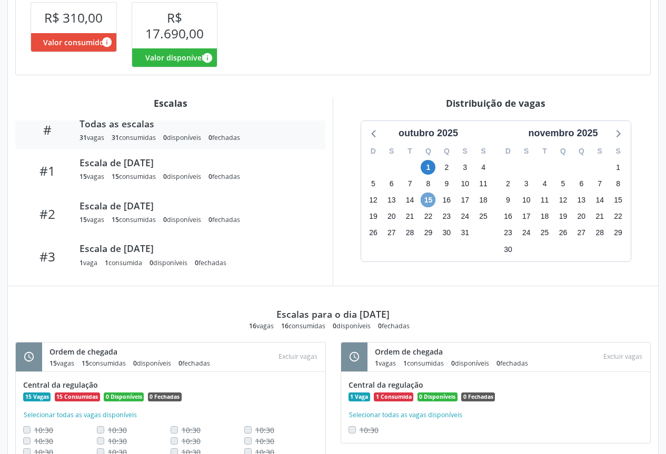
scroll to position [331, 0]
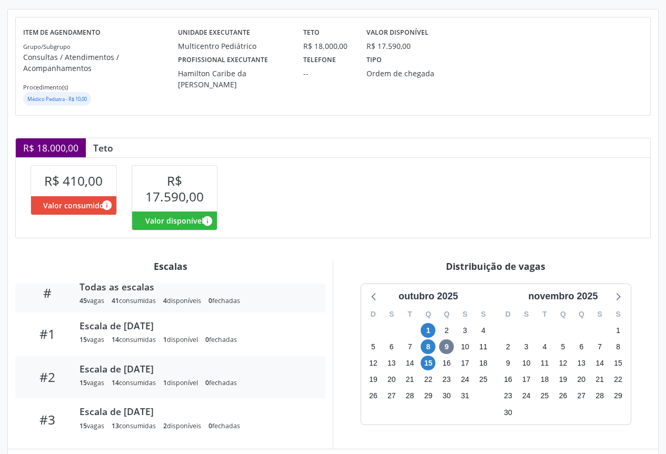
scroll to position [167, 0]
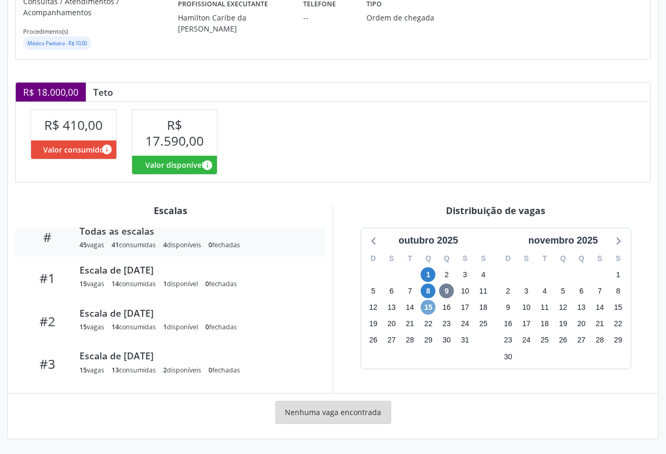
click at [427, 304] on span "15" at bounding box center [428, 307] width 15 height 15
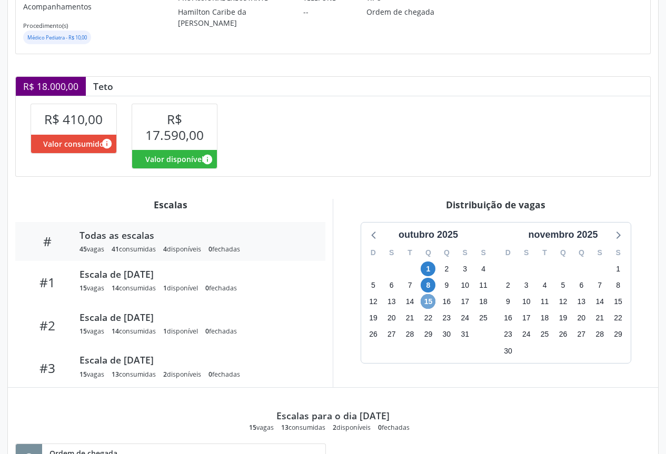
scroll to position [120, 0]
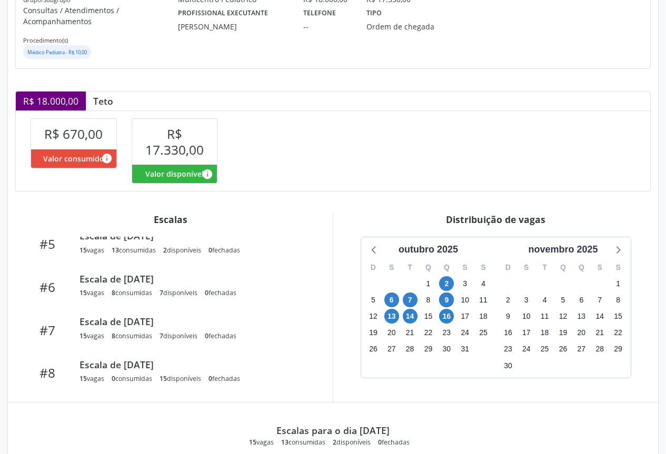
scroll to position [331, 0]
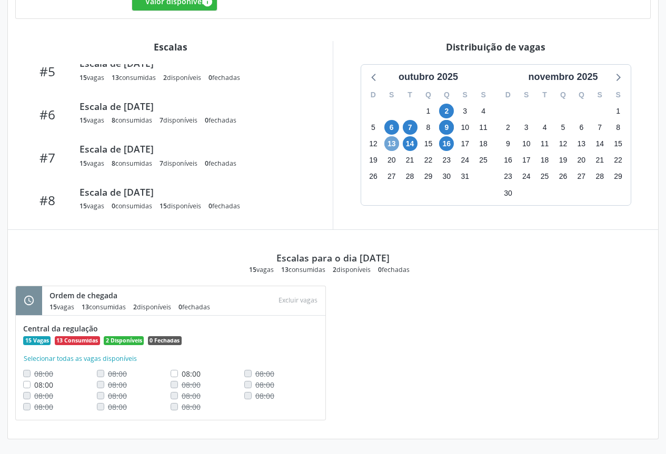
click at [388, 146] on span "13" at bounding box center [391, 143] width 15 height 15
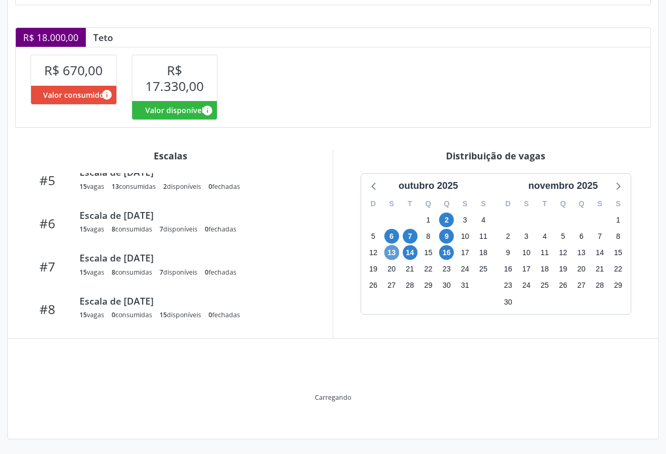
scroll to position [222, 0]
click at [388, 146] on div "Item de agendamento Grupo/Subgrupo Consultas / Atendimentos / Acompanhamentos P…" at bounding box center [333, 169] width 650 height 540
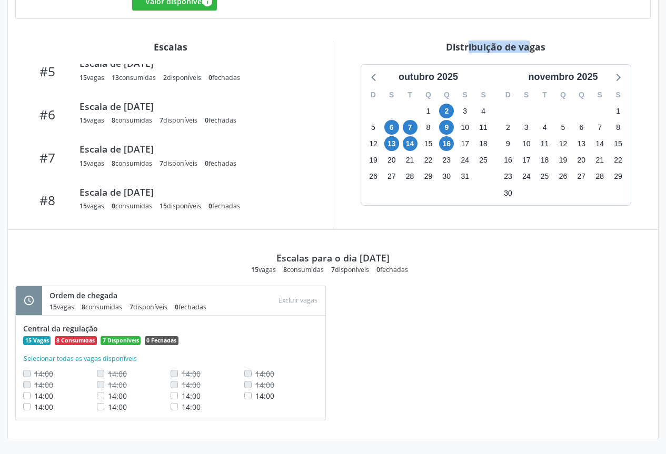
scroll to position [14, 0]
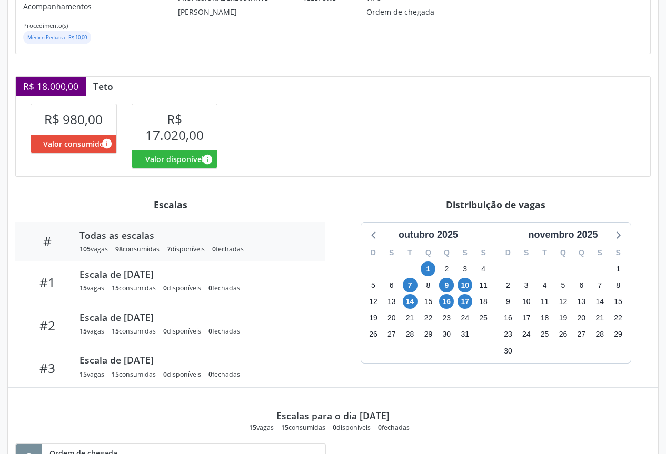
scroll to position [120, 0]
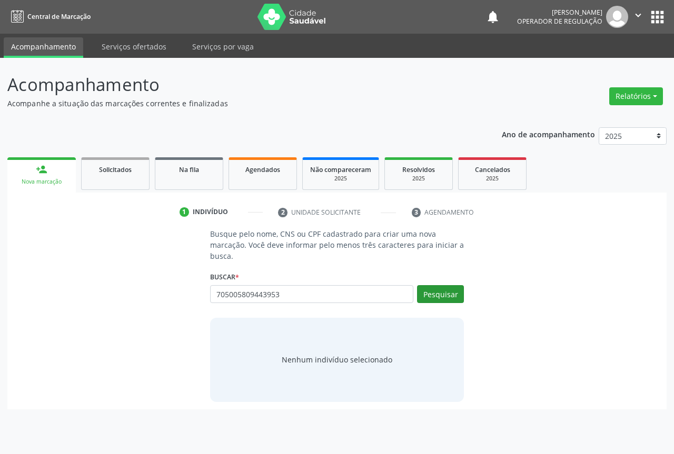
type input "705005809443953"
click at [441, 298] on button "Pesquisar" at bounding box center [440, 294] width 47 height 18
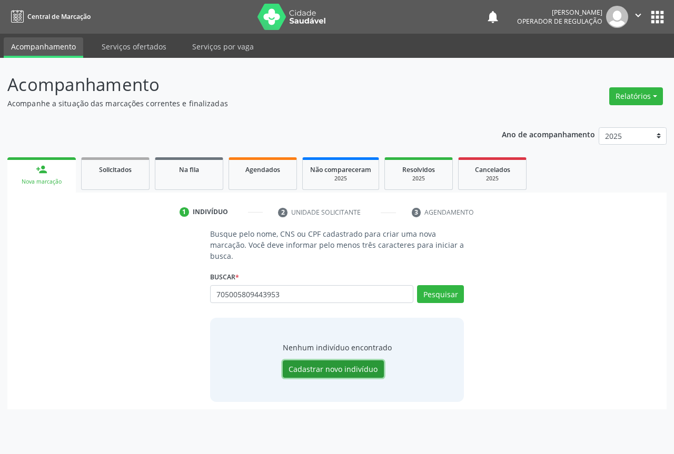
click at [313, 369] on button "Cadastrar novo indivíduo" at bounding box center [333, 370] width 101 height 18
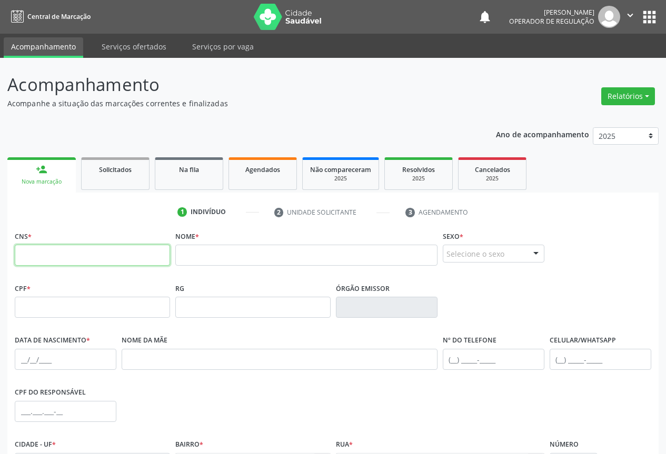
click at [137, 255] on input "text" at bounding box center [92, 255] width 155 height 21
type input "705 0058 0944 3953"
click at [391, 260] on input "text" at bounding box center [306, 255] width 262 height 21
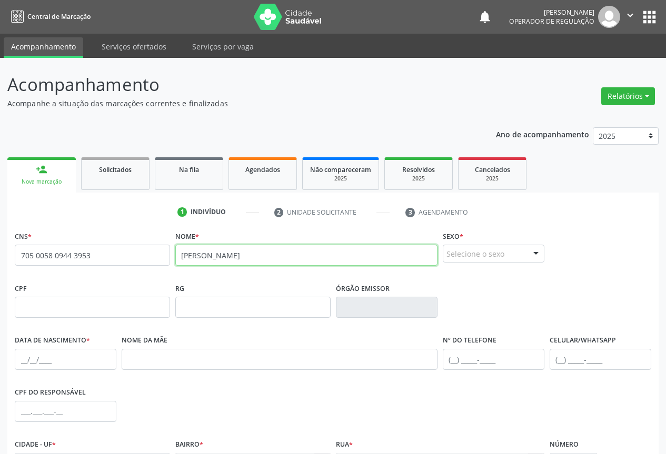
type input "ISIS GUIMARÃES FERREIRA"
click at [534, 256] on div at bounding box center [536, 254] width 16 height 18
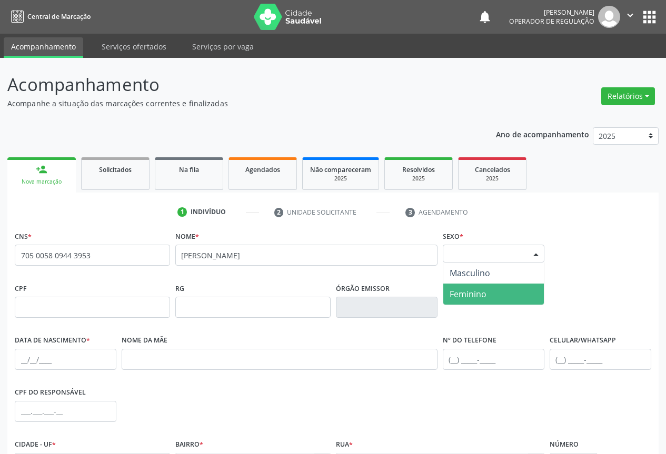
click at [491, 292] on span "Feminino" at bounding box center [493, 294] width 101 height 21
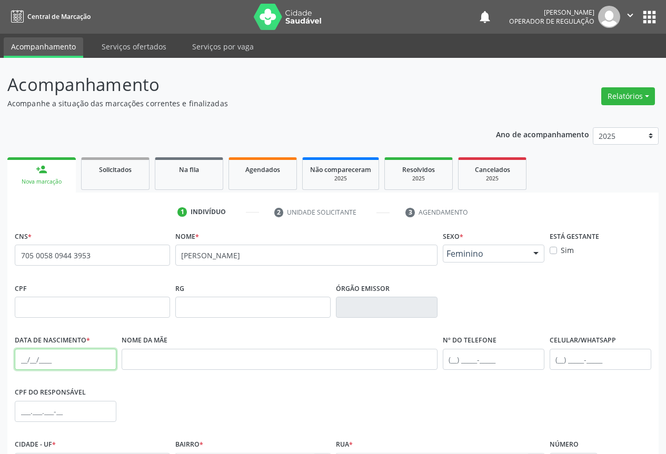
click at [23, 360] on input "text" at bounding box center [66, 359] width 102 height 21
type input "29/08/2021"
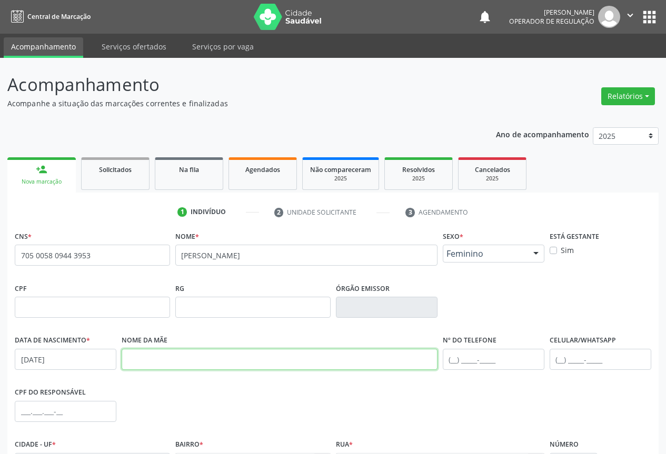
click at [150, 363] on input "text" at bounding box center [280, 359] width 316 height 21
type input "ELIANE SANTOS FERREIRA GUIMARÃES"
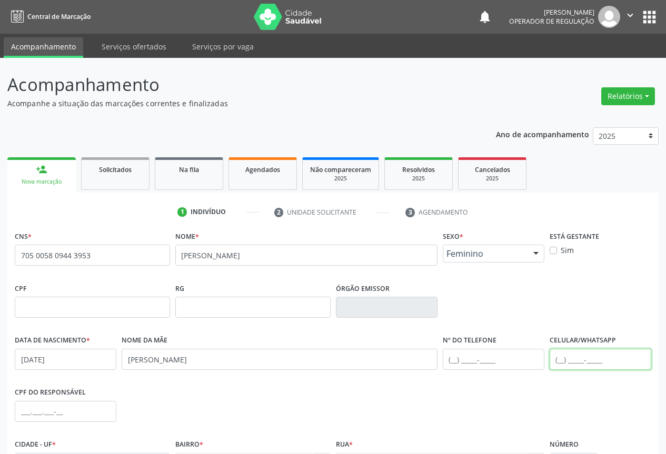
click at [562, 361] on input "text" at bounding box center [601, 359] width 102 height 21
